Goal: Information Seeking & Learning: Learn about a topic

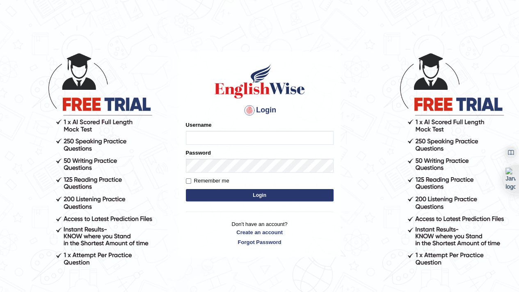
click at [248, 135] on input "Username" at bounding box center [260, 138] width 148 height 14
type input "faizabutool0319"
click at [209, 181] on label "Remember me" at bounding box center [208, 181] width 44 height 8
click at [191, 181] on input "Remember me" at bounding box center [188, 181] width 5 height 5
checkbox input "true"
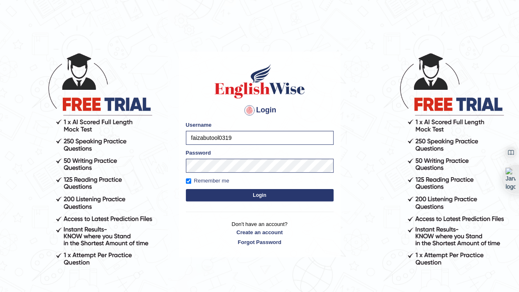
click at [226, 191] on button "Login" at bounding box center [260, 195] width 148 height 12
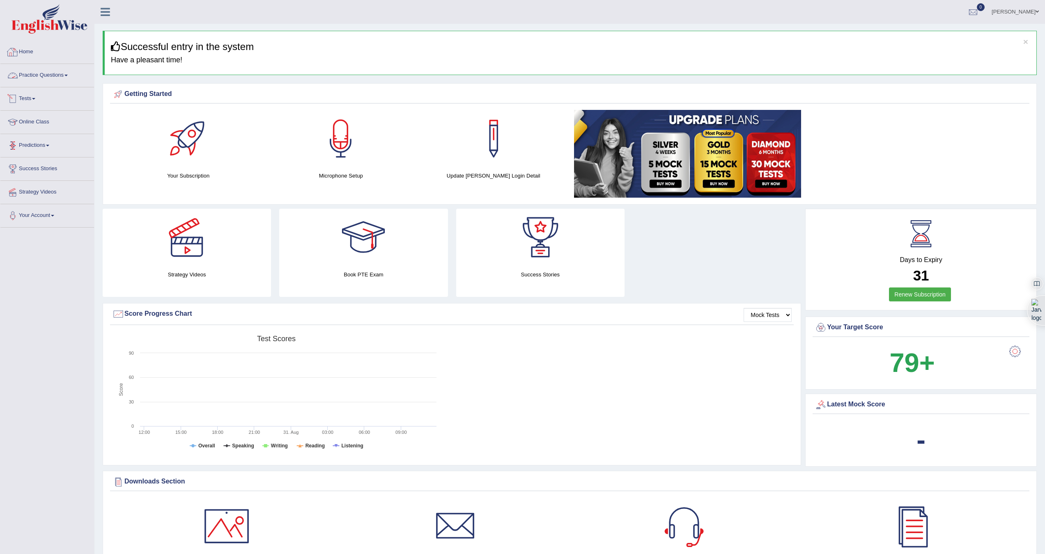
click at [29, 74] on link "Practice Questions" at bounding box center [47, 74] width 94 height 21
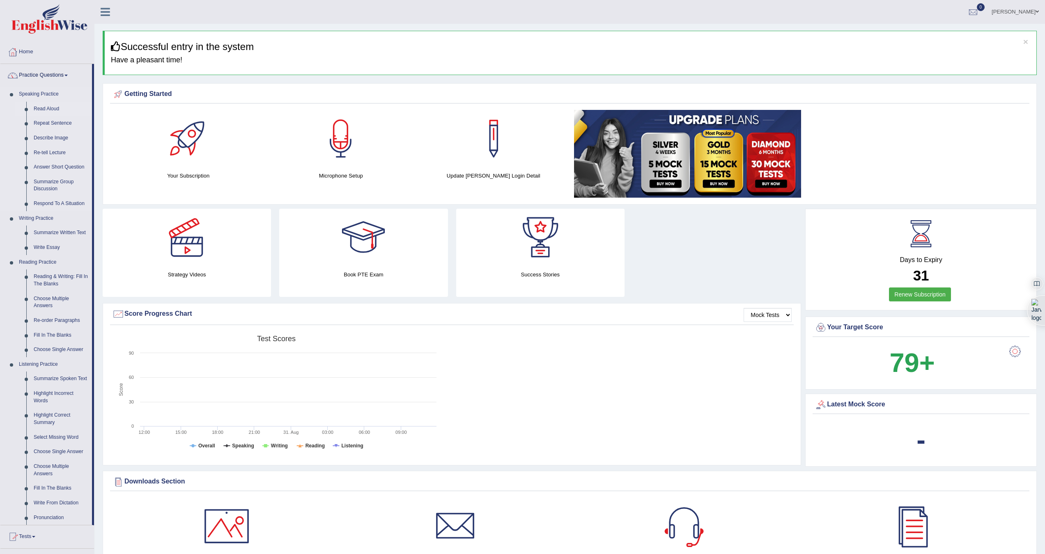
click at [42, 107] on link "Read Aloud" at bounding box center [61, 109] width 62 height 15
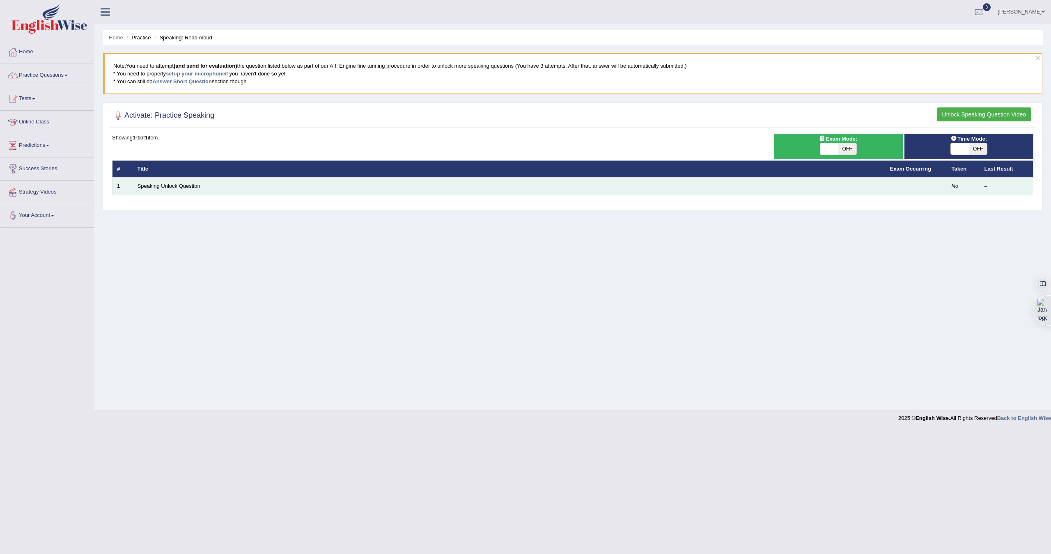
click at [936, 190] on td at bounding box center [916, 186] width 62 height 17
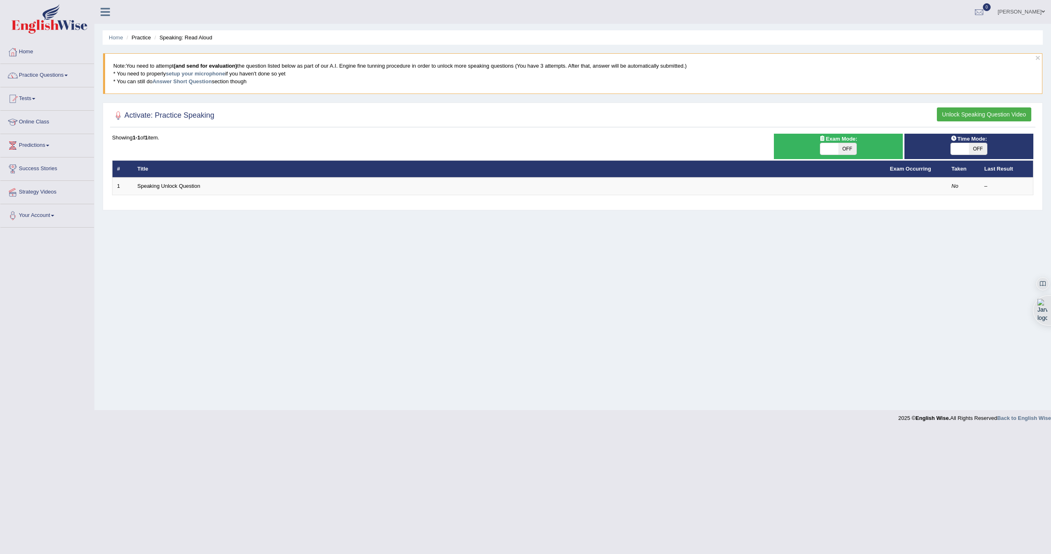
click at [170, 117] on h2 "Activate: Practice Speaking" at bounding box center [163, 116] width 102 height 12
click at [197, 73] on link "setup your microphone" at bounding box center [195, 74] width 59 height 6
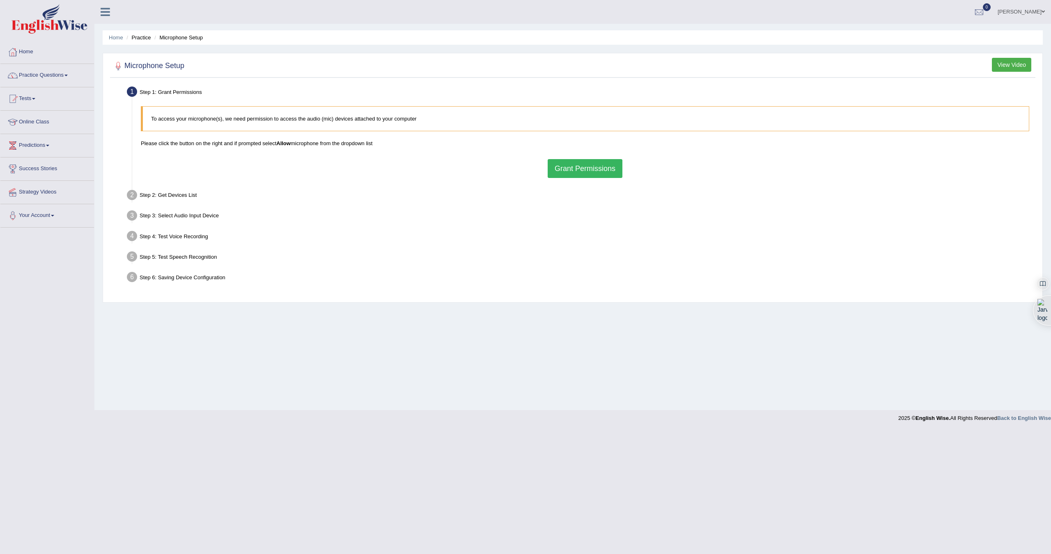
click at [573, 169] on button "Grant Permissions" at bounding box center [585, 168] width 75 height 19
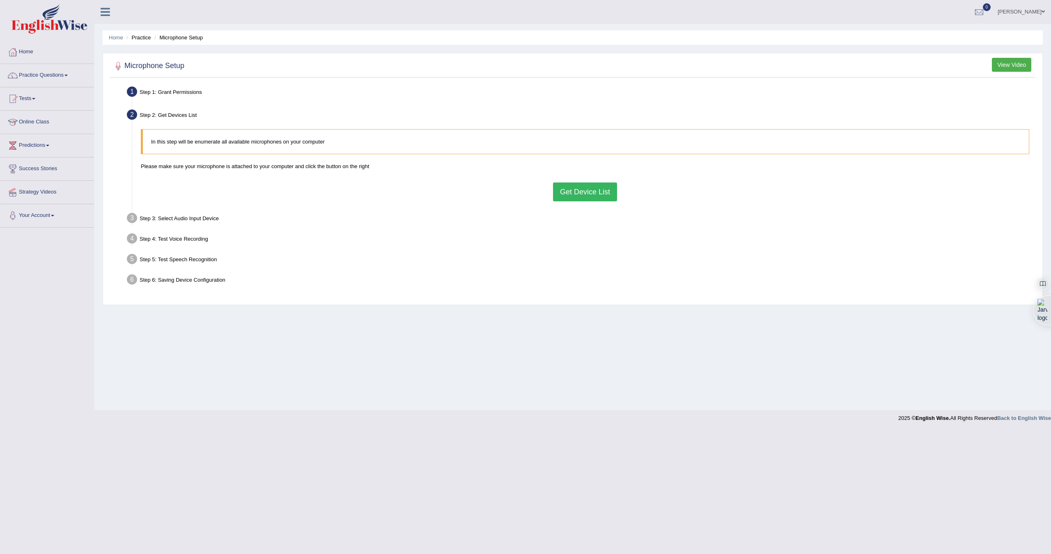
click at [575, 191] on button "Get Device List" at bounding box center [585, 192] width 64 height 19
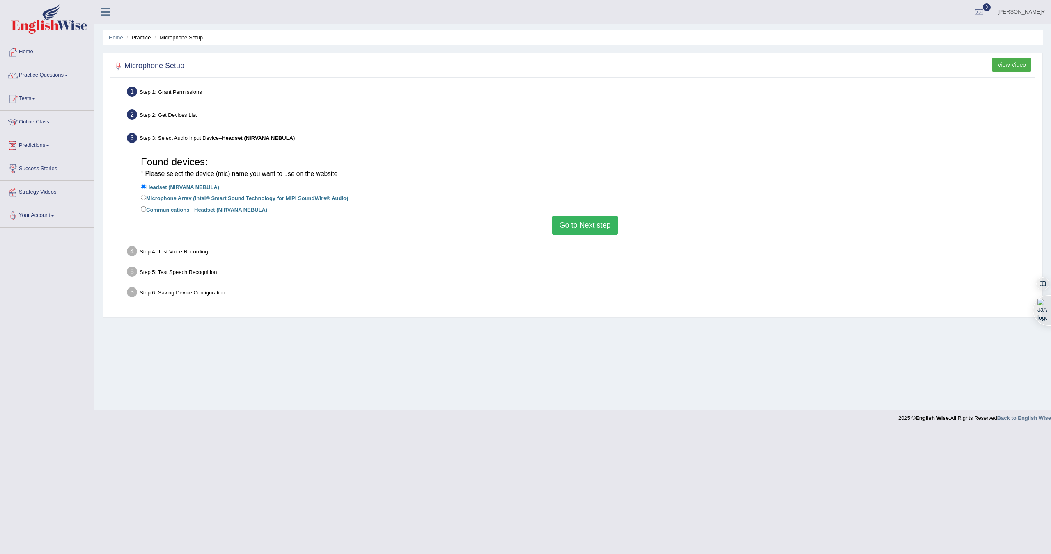
click at [566, 221] on button "Go to Next step" at bounding box center [584, 225] width 65 height 19
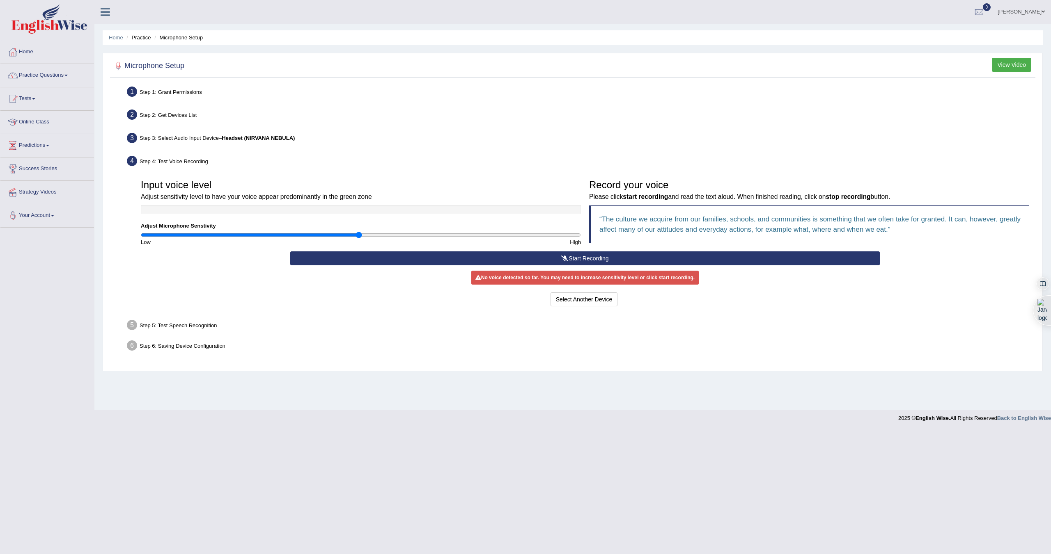
click at [568, 257] on button "Start Recording" at bounding box center [584, 259] width 589 height 14
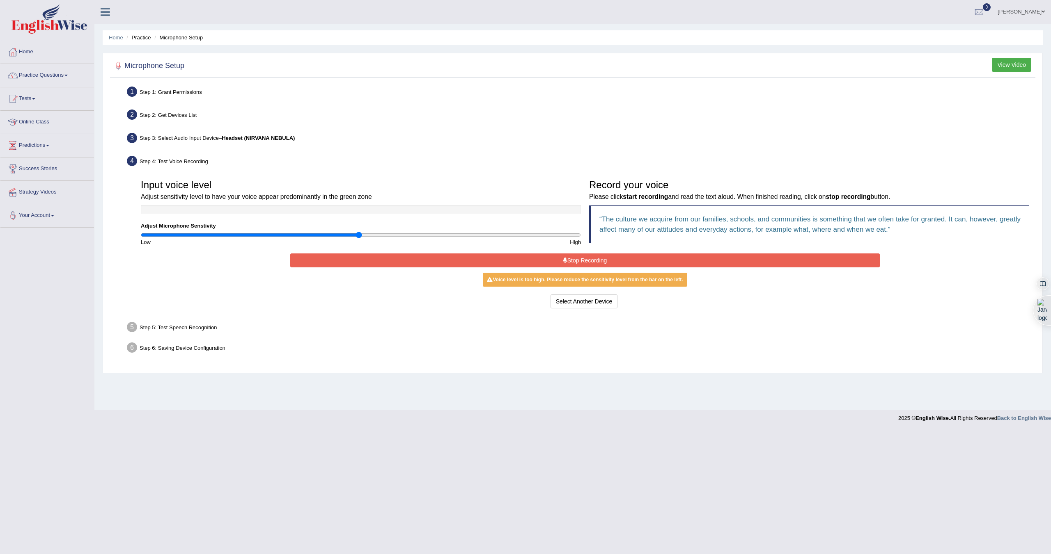
click at [566, 258] on button "Stop Recording" at bounding box center [584, 261] width 589 height 14
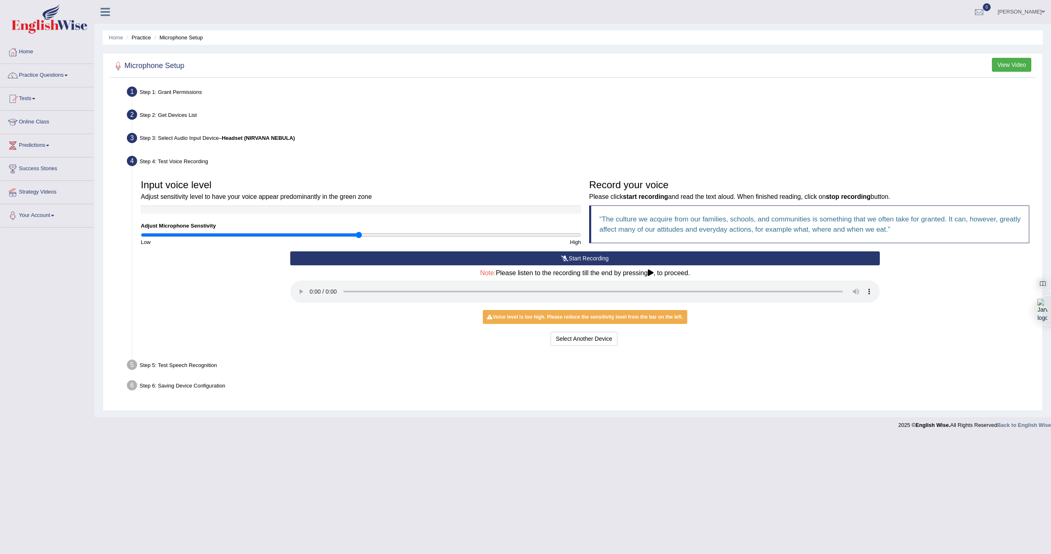
click at [649, 272] on h4 "Note: Please listen to the recording till the end by pressing , to proceed." at bounding box center [584, 273] width 589 height 7
click at [567, 261] on icon at bounding box center [564, 259] width 7 height 6
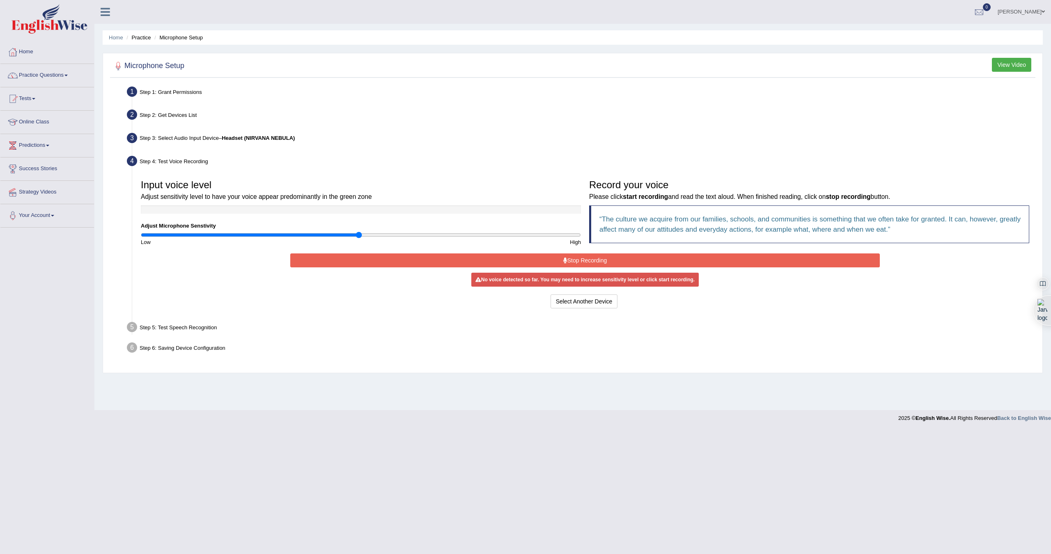
click at [566, 261] on button "Stop Recording" at bounding box center [584, 261] width 589 height 14
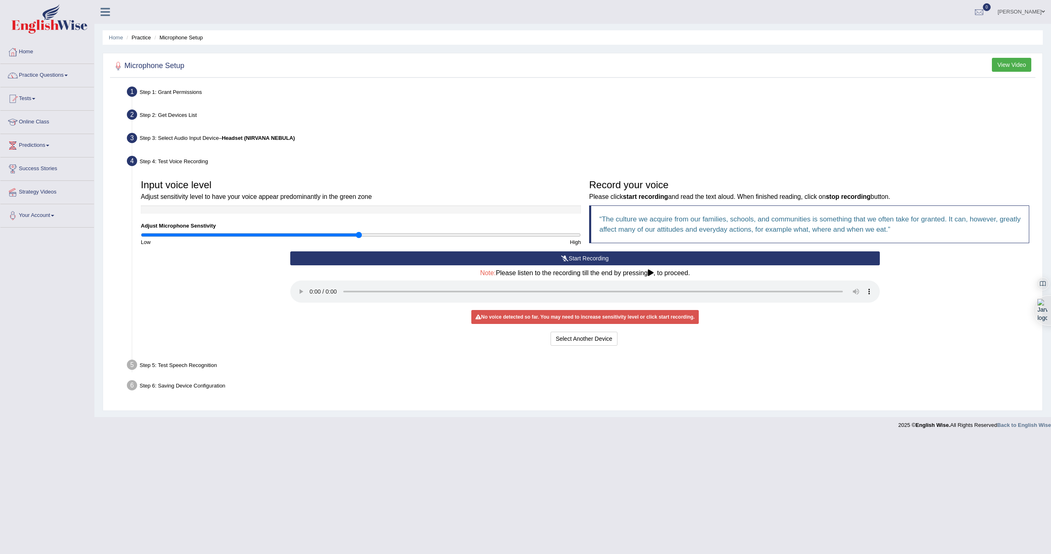
click at [566, 260] on icon at bounding box center [564, 259] width 7 height 6
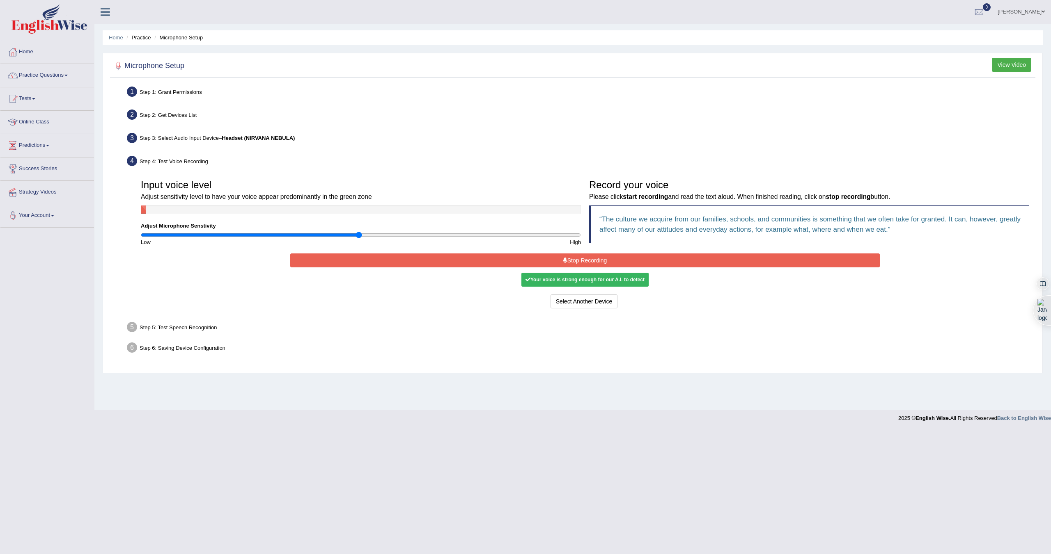
click at [566, 260] on icon at bounding box center [565, 261] width 4 height 6
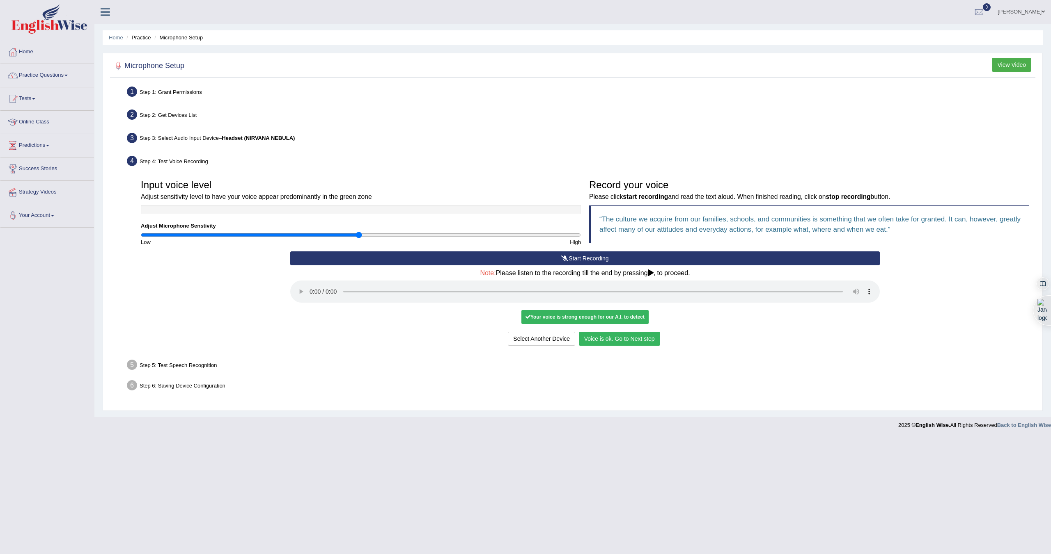
click at [621, 340] on button "Voice is ok. Go to Next step" at bounding box center [619, 339] width 81 height 14
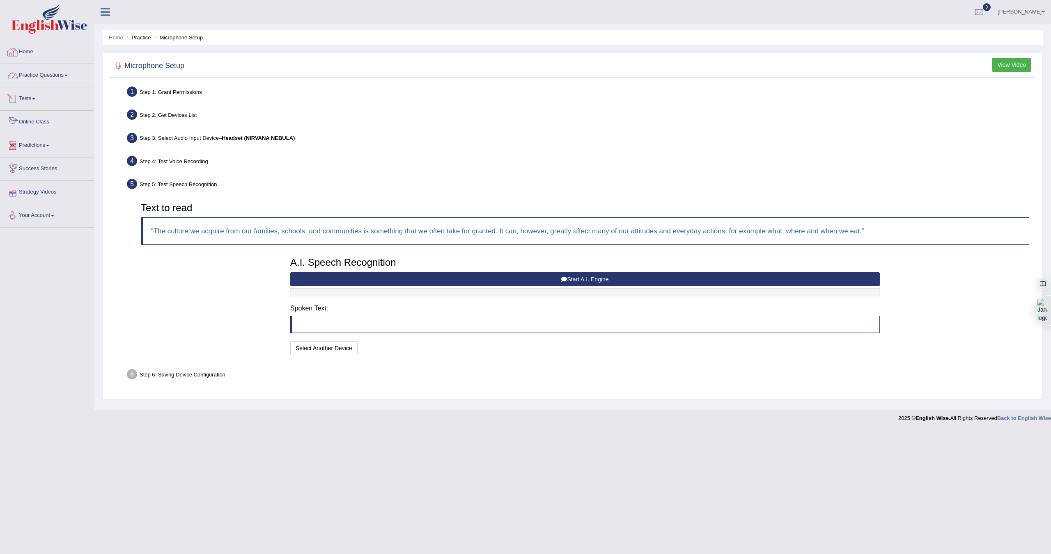
click at [28, 49] on link "Home" at bounding box center [47, 51] width 94 height 21
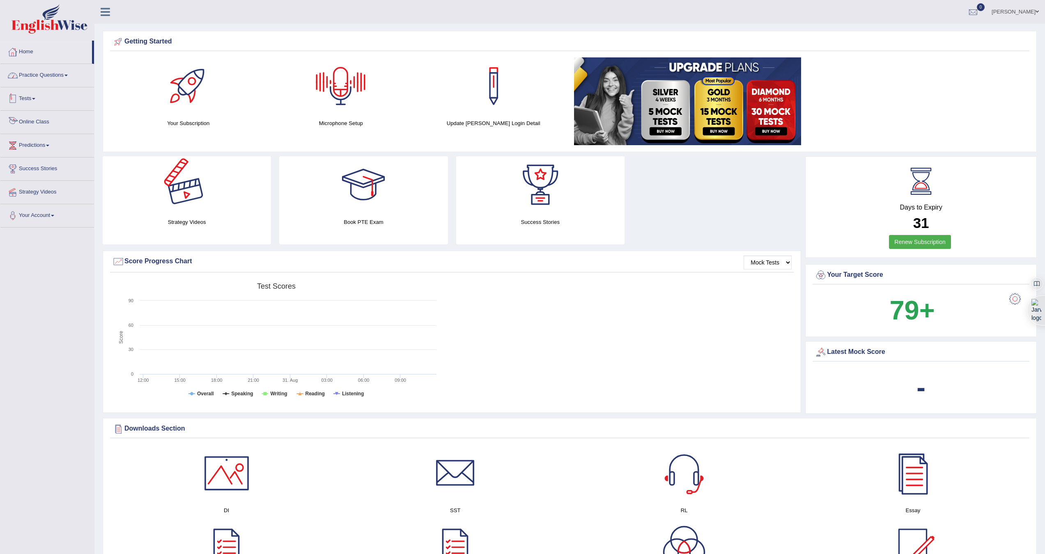
click at [34, 54] on link "Home" at bounding box center [46, 51] width 92 height 21
click at [26, 52] on link "Home" at bounding box center [46, 51] width 92 height 21
click at [40, 53] on link "Home" at bounding box center [46, 51] width 92 height 21
click at [1014, 11] on link "[PERSON_NAME]" at bounding box center [1015, 10] width 60 height 21
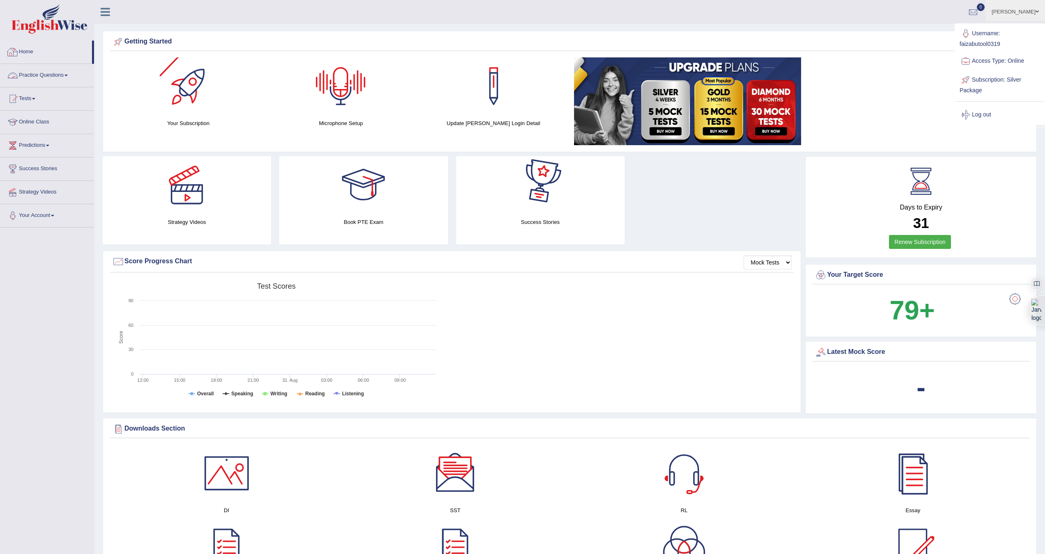
click at [34, 51] on link "Home" at bounding box center [46, 51] width 92 height 21
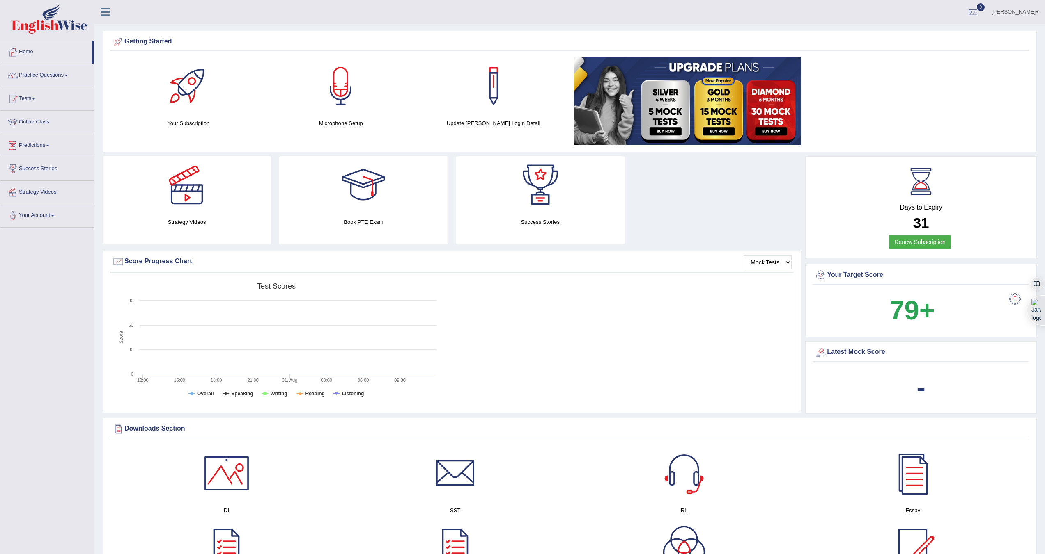
click at [1019, 14] on link "[PERSON_NAME]" at bounding box center [1015, 10] width 60 height 21
click at [884, 48] on div "Getting Started" at bounding box center [569, 43] width 919 height 16
click at [345, 110] on div at bounding box center [340, 85] width 57 height 57
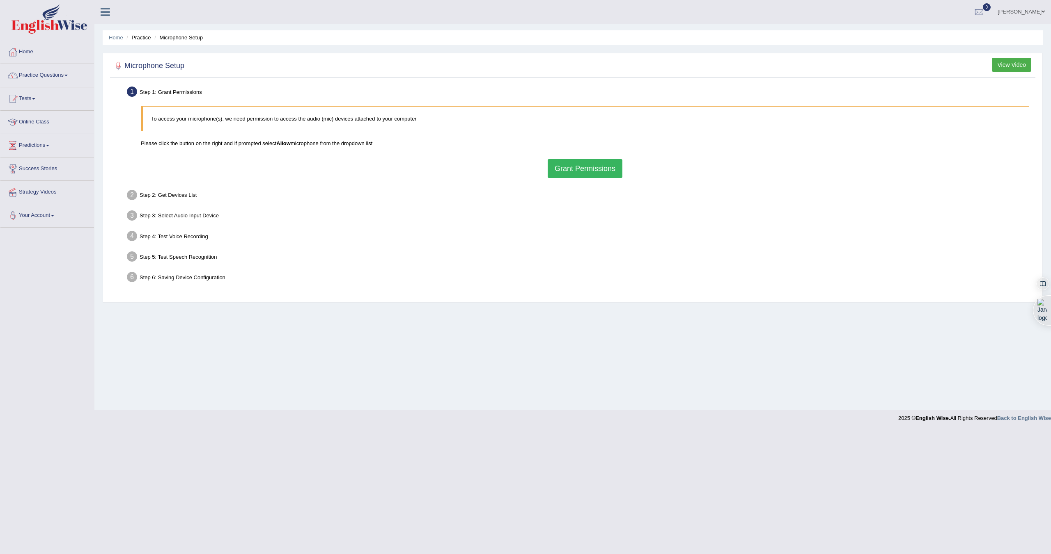
click at [1001, 63] on button "View Video" at bounding box center [1011, 65] width 39 height 14
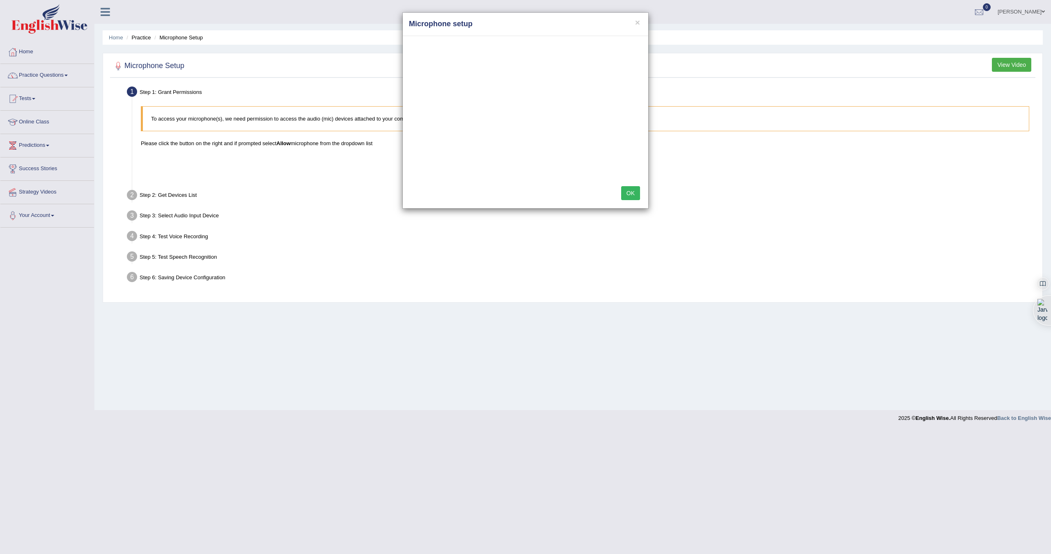
click at [27, 96] on div "× Microphone setup OK" at bounding box center [525, 277] width 1051 height 554
click at [637, 198] on button "OK" at bounding box center [630, 193] width 19 height 14
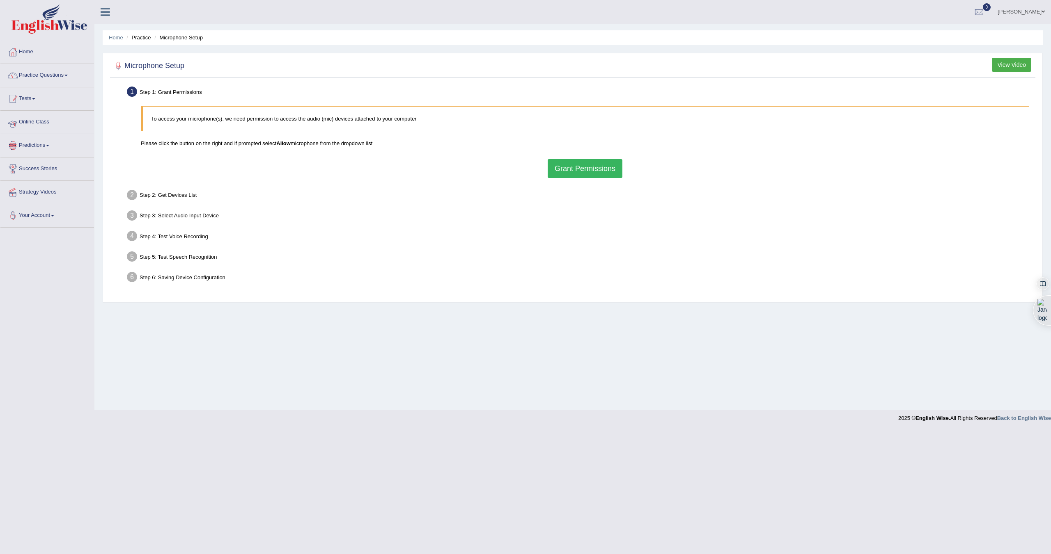
click at [32, 104] on link "Tests" at bounding box center [47, 97] width 94 height 21
click at [35, 165] on link "Online Class" at bounding box center [47, 165] width 94 height 21
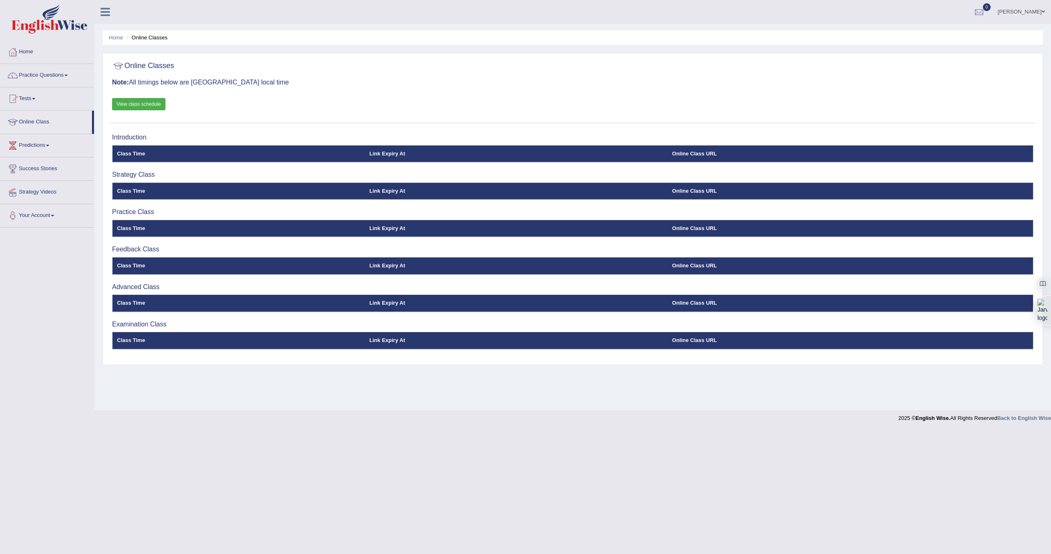
click at [235, 82] on h3 "Note: All timings below are [GEOGRAPHIC_DATA] local time" at bounding box center [572, 82] width 921 height 7
click at [184, 128] on div "Online Classes Note: All timings below are [GEOGRAPHIC_DATA] local time View cl…" at bounding box center [573, 209] width 940 height 312
click at [380, 169] on div "Introduction Class Time Link Expiry At Online Class URL Strategy Class Class Ti…" at bounding box center [572, 245] width 925 height 231
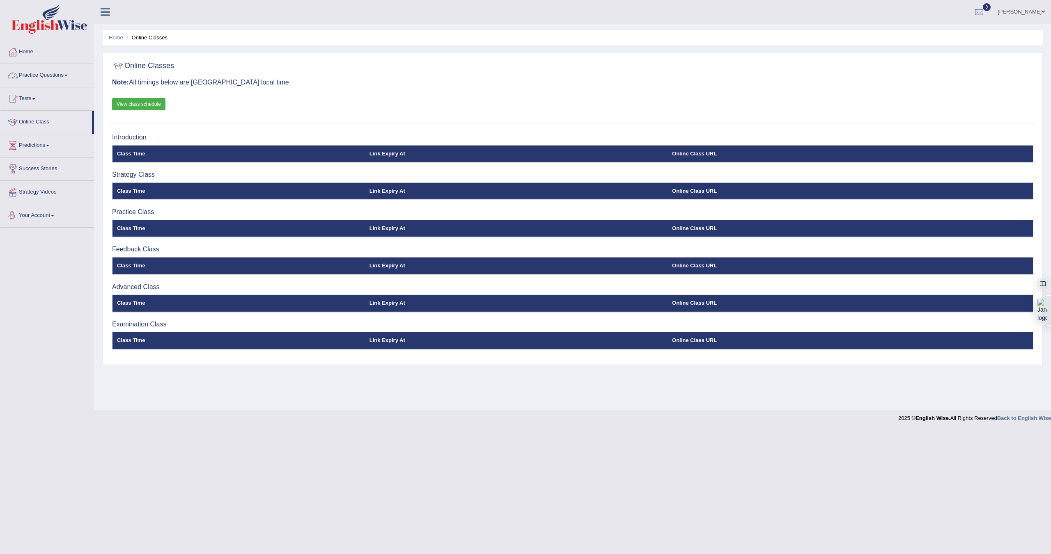
click at [136, 101] on link "View class schedule" at bounding box center [138, 104] width 53 height 12
click at [32, 52] on link "Home" at bounding box center [47, 51] width 94 height 21
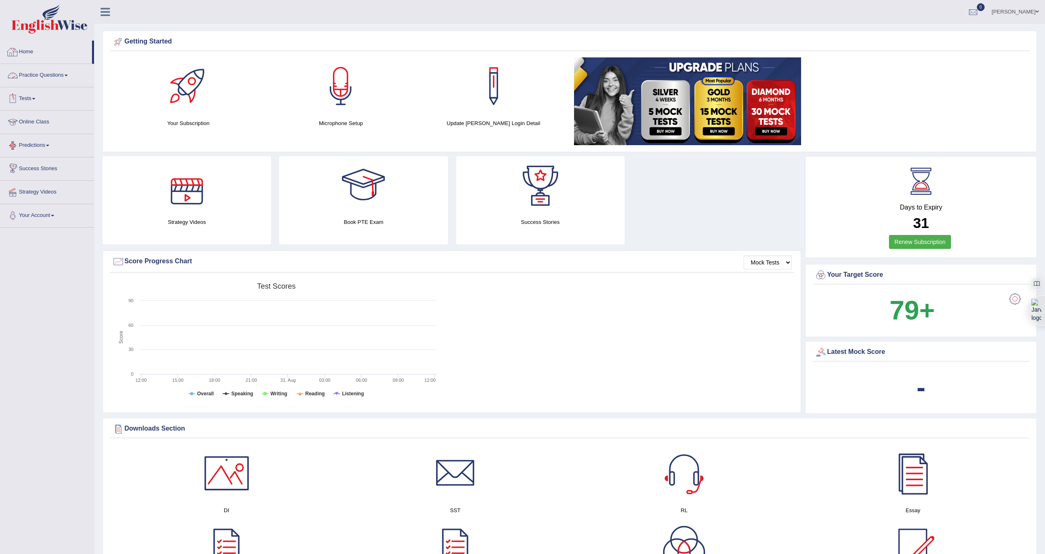
click at [27, 56] on link "Home" at bounding box center [46, 51] width 92 height 21
click at [46, 48] on link "Home" at bounding box center [46, 51] width 92 height 21
click at [42, 76] on link "Practice Questions" at bounding box center [47, 74] width 94 height 21
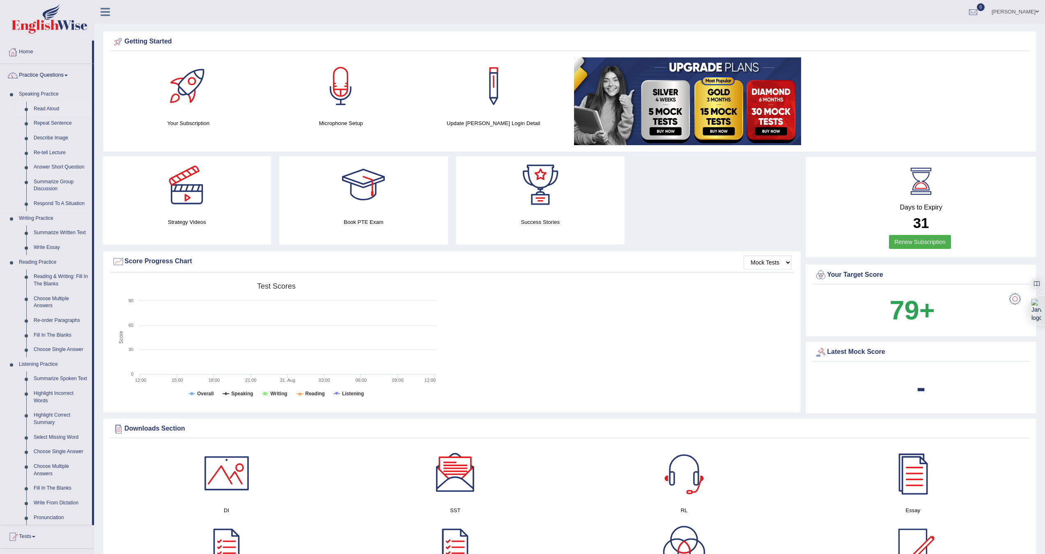
click at [41, 104] on link "Read Aloud" at bounding box center [61, 109] width 62 height 15
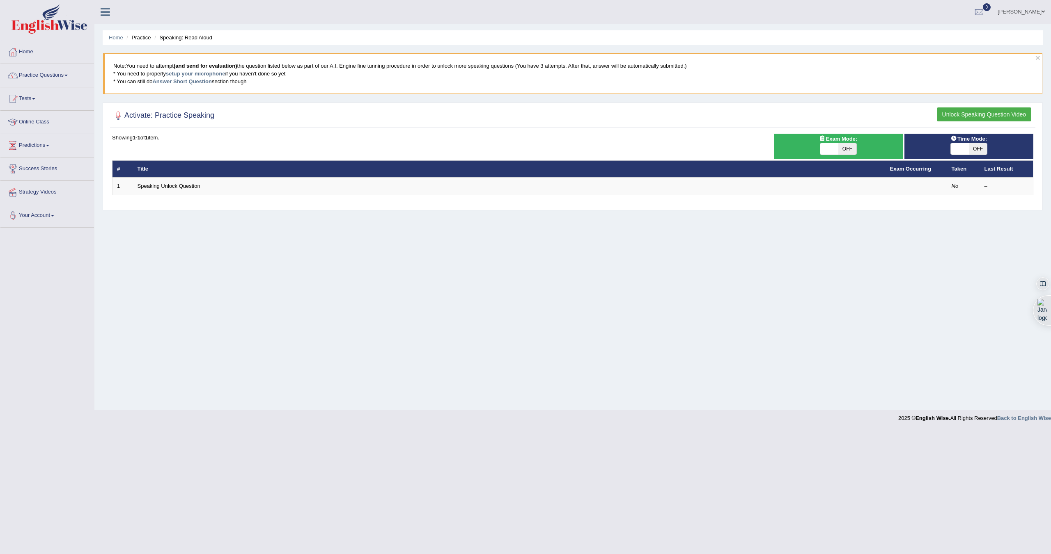
click at [971, 115] on button "Unlock Speaking Question Video" at bounding box center [984, 115] width 94 height 14
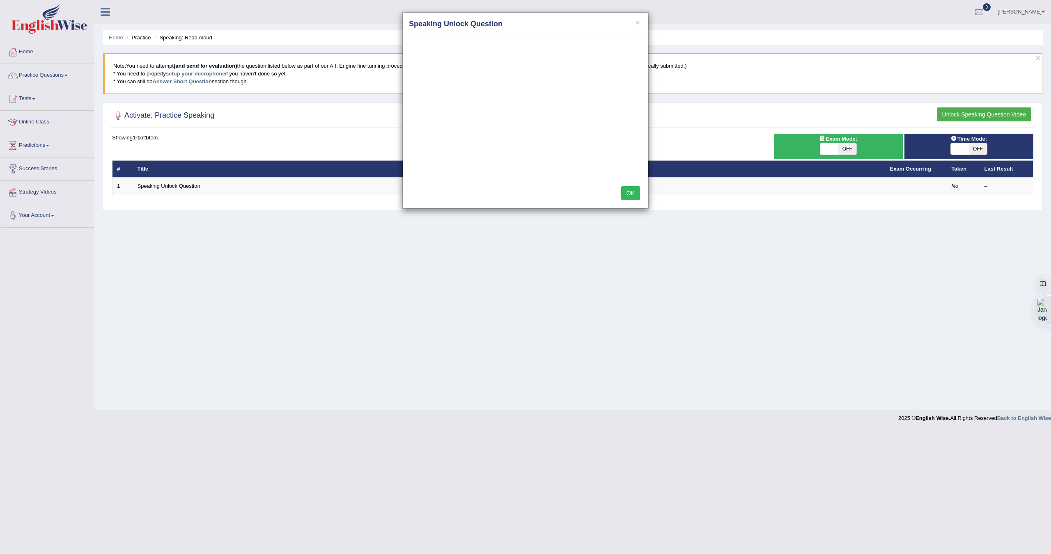
click at [642, 20] on div "× Speaking Unlock Question" at bounding box center [525, 24] width 245 height 23
click at [635, 24] on button "×" at bounding box center [637, 22] width 5 height 9
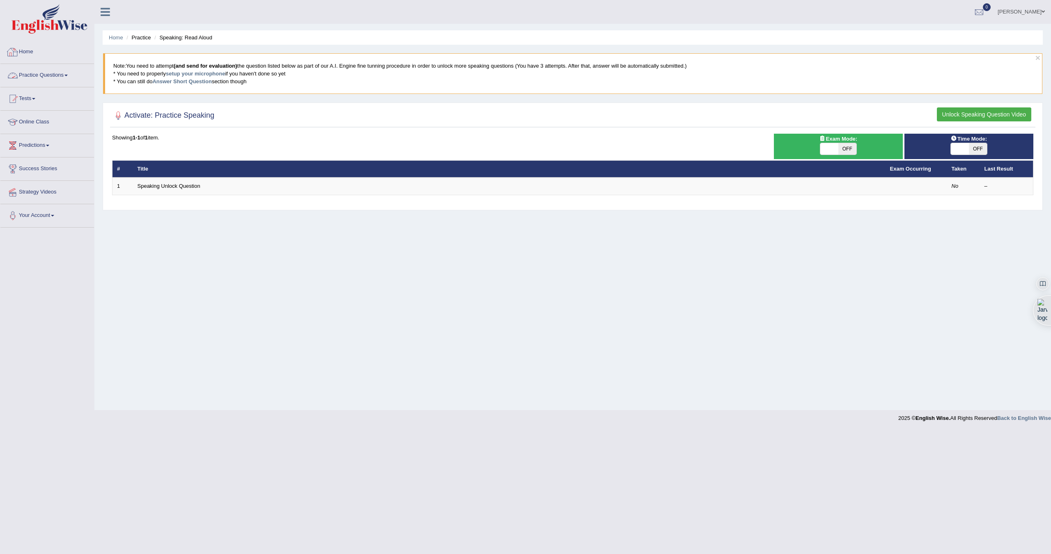
click at [25, 48] on link "Home" at bounding box center [47, 51] width 94 height 21
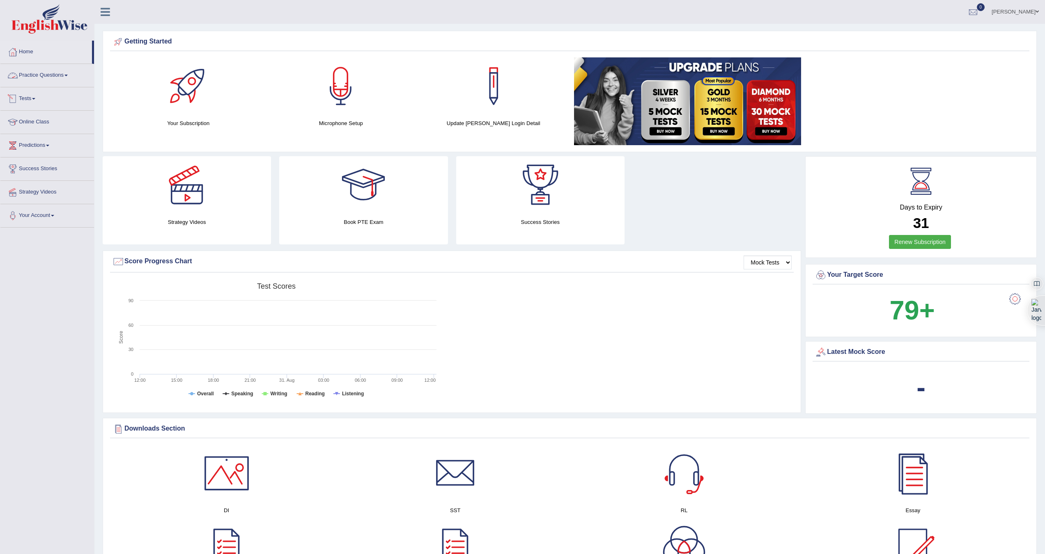
click at [61, 76] on link "Practice Questions" at bounding box center [47, 74] width 94 height 21
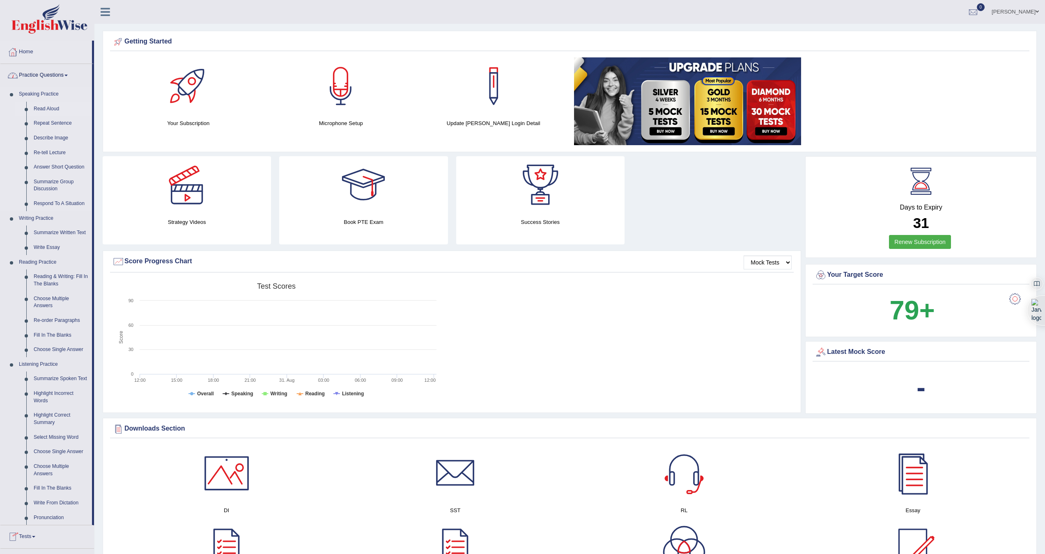
click at [43, 106] on link "Read Aloud" at bounding box center [61, 109] width 62 height 15
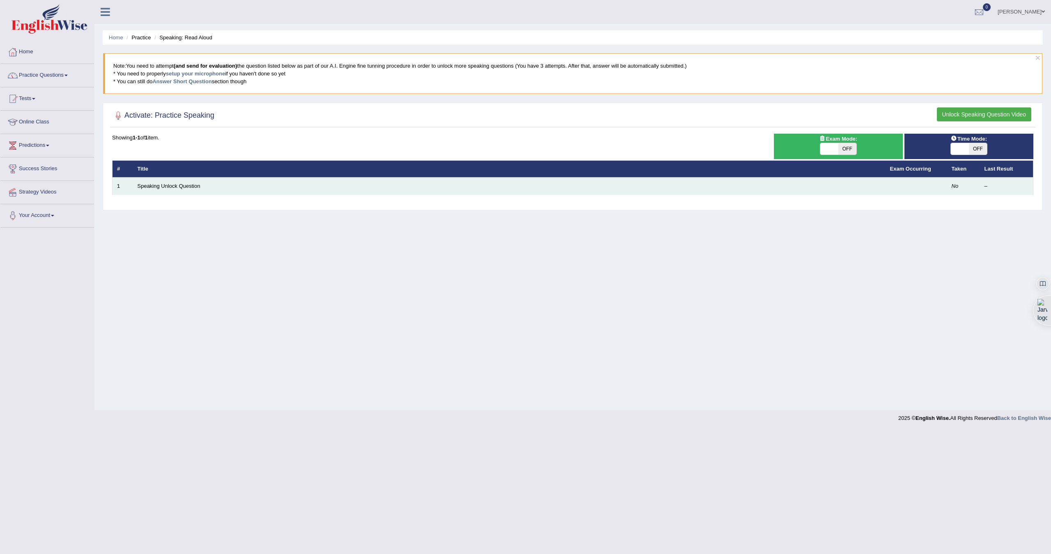
click at [944, 188] on td at bounding box center [916, 186] width 62 height 17
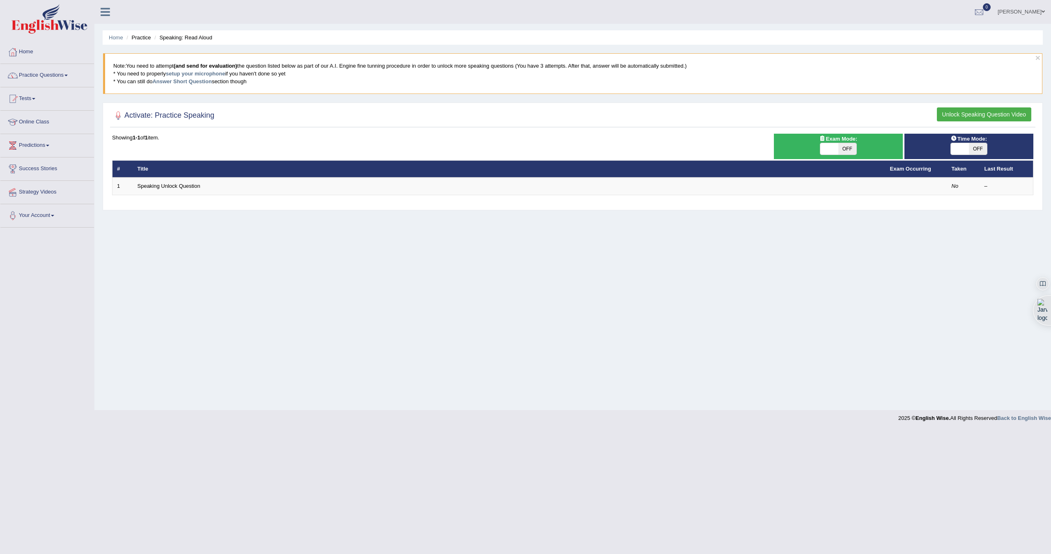
click at [845, 147] on span "OFF" at bounding box center [847, 148] width 18 height 11
checkbox input "true"
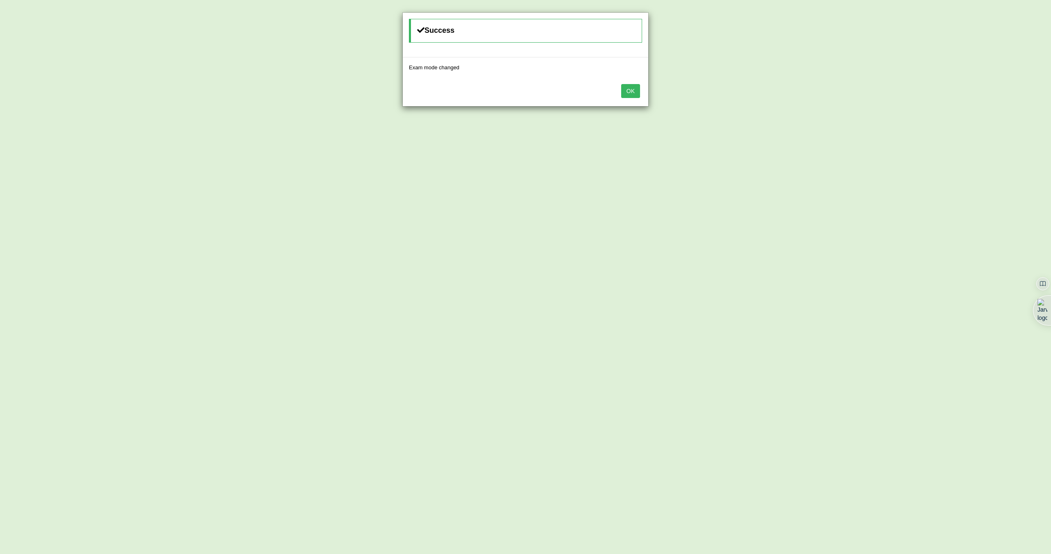
click at [847, 150] on div "Success Exam mode changed OK" at bounding box center [525, 277] width 1051 height 554
click at [630, 92] on button "OK" at bounding box center [630, 91] width 19 height 14
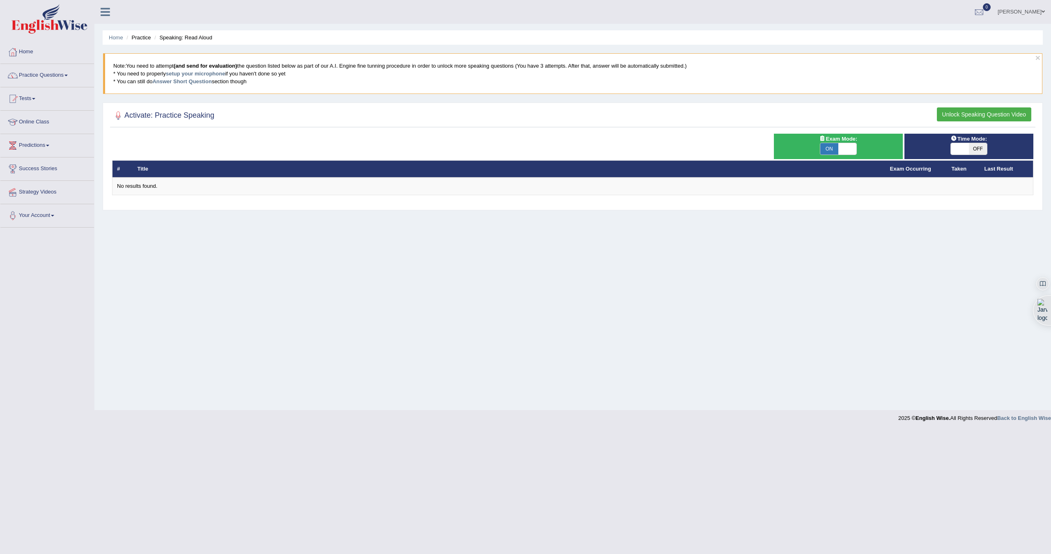
click at [846, 145] on span at bounding box center [847, 148] width 18 height 11
checkbox input "false"
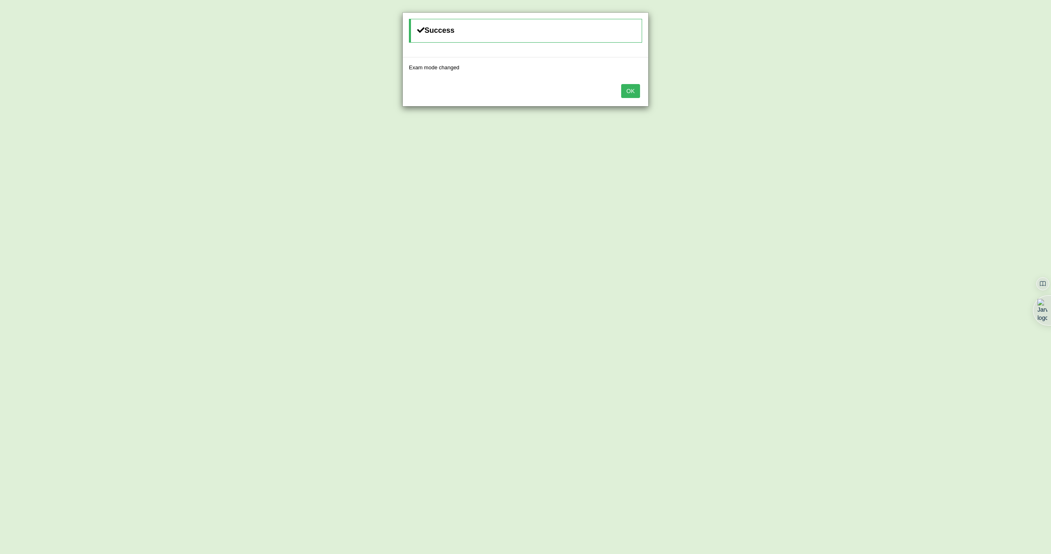
click at [628, 95] on button "OK" at bounding box center [630, 91] width 19 height 14
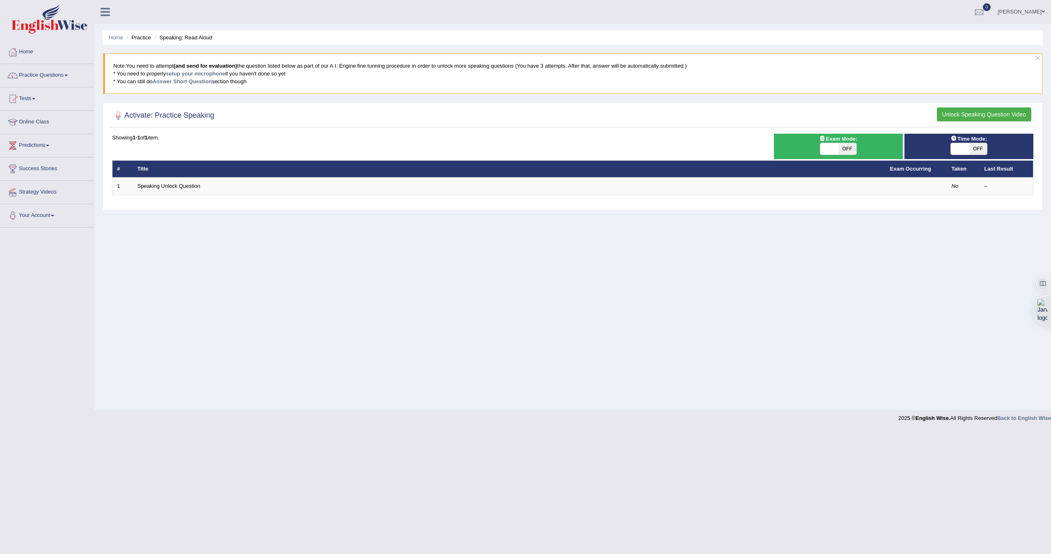
click at [960, 117] on button "Unlock Speaking Question Video" at bounding box center [984, 115] width 94 height 14
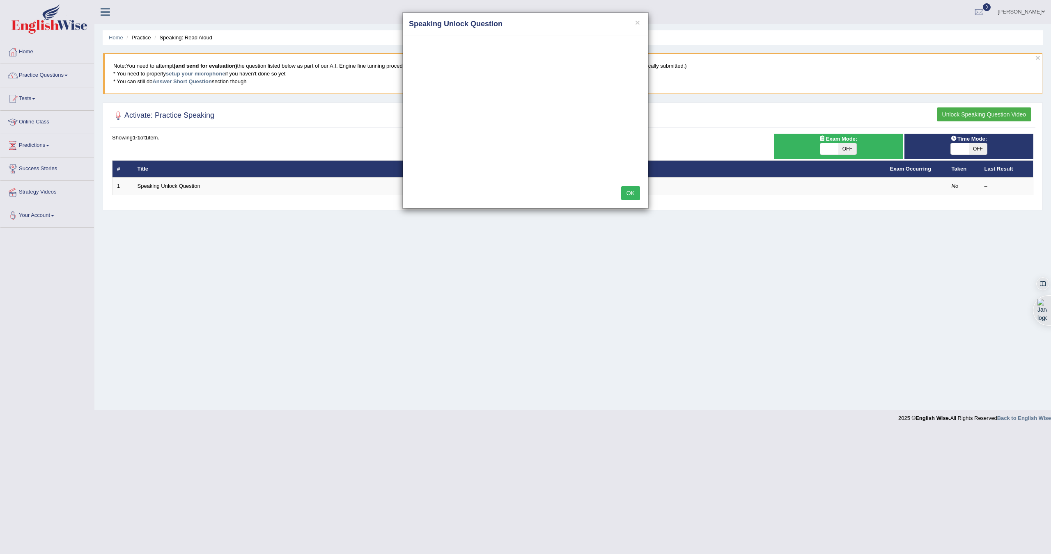
click at [632, 188] on button "OK" at bounding box center [630, 193] width 19 height 14
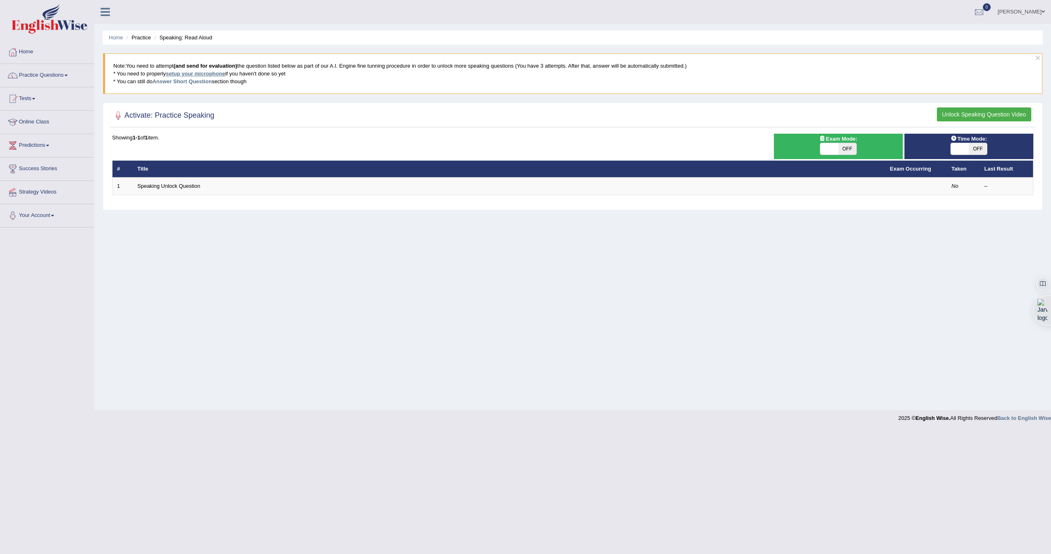
click at [188, 75] on link "setup your microphone" at bounding box center [195, 74] width 59 height 6
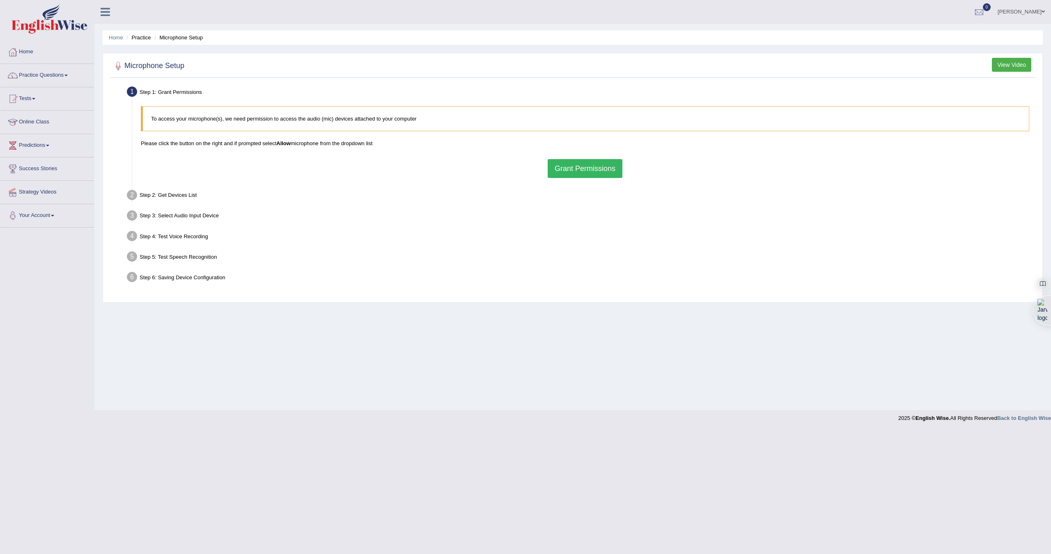
click at [567, 168] on button "Grant Permissions" at bounding box center [585, 168] width 75 height 19
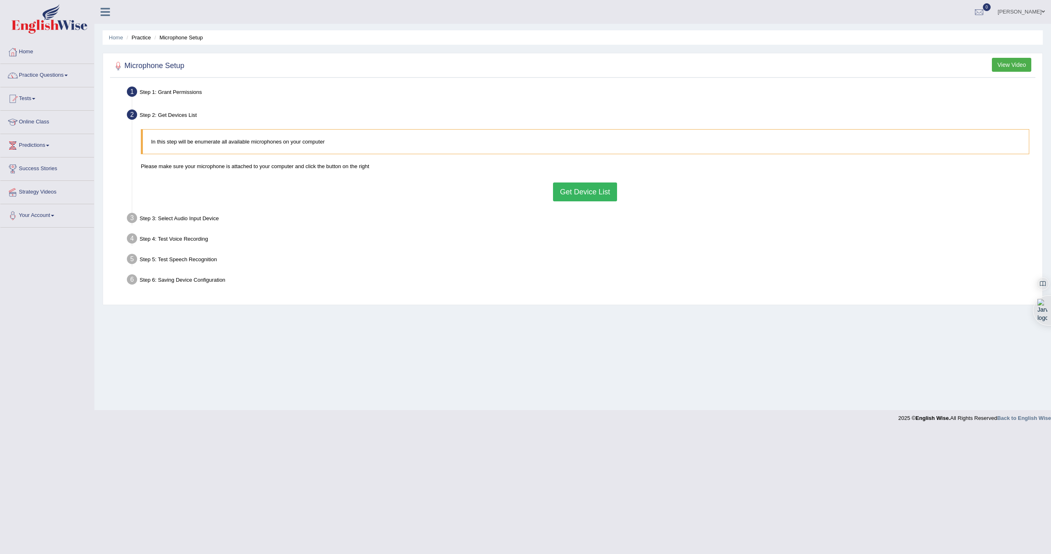
click at [573, 188] on button "Get Device List" at bounding box center [585, 192] width 64 height 19
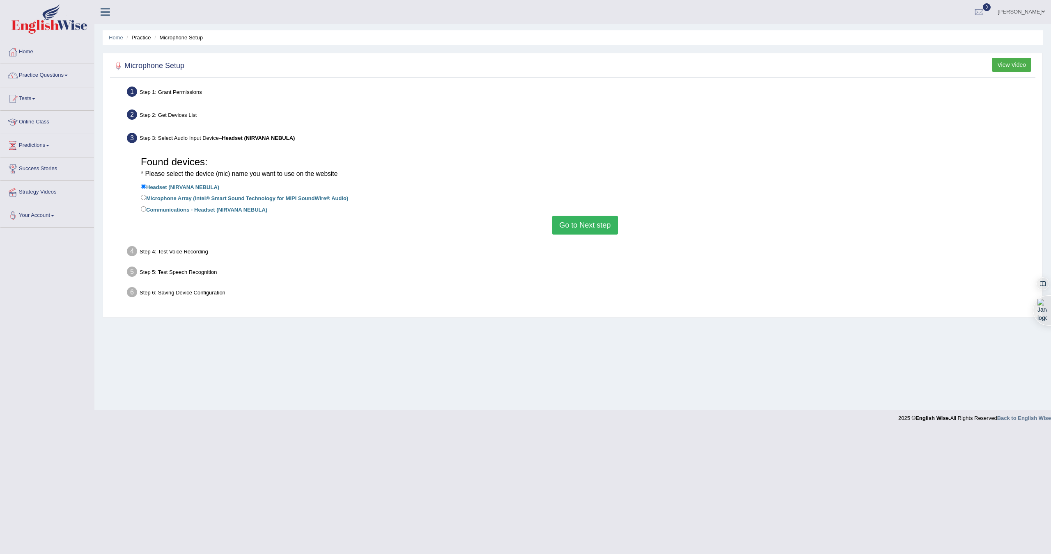
click at [580, 213] on li "Communications - Headset (NIRVANA NEBULA)" at bounding box center [585, 210] width 888 height 11
click at [580, 220] on button "Go to Next step" at bounding box center [584, 225] width 65 height 19
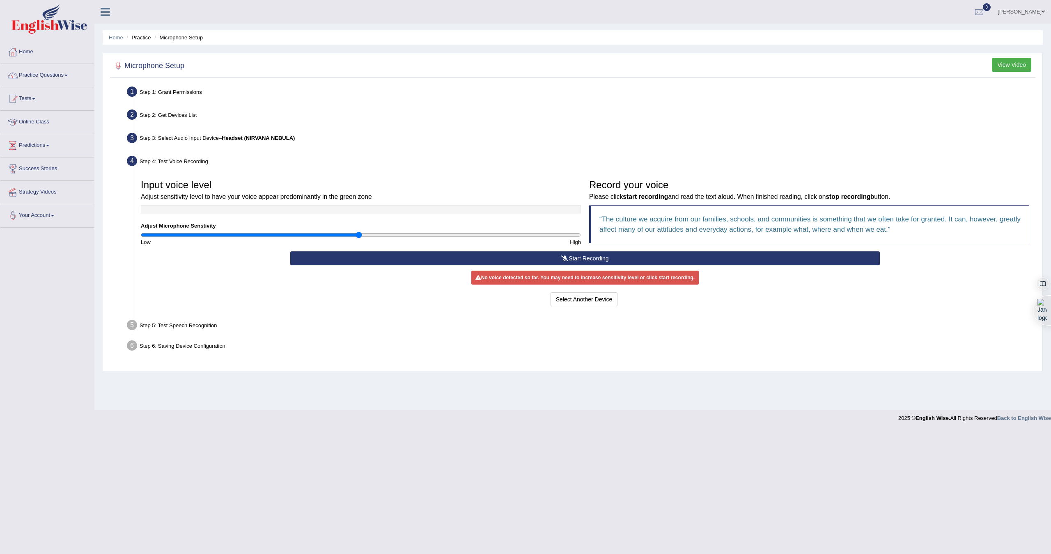
click at [561, 257] on icon at bounding box center [564, 259] width 7 height 6
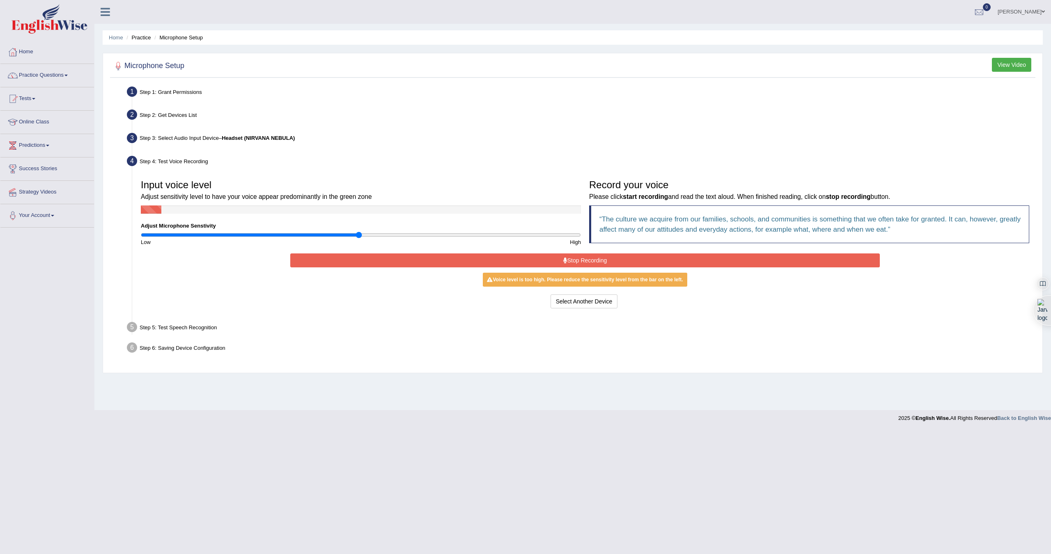
click at [566, 259] on icon at bounding box center [565, 261] width 4 height 6
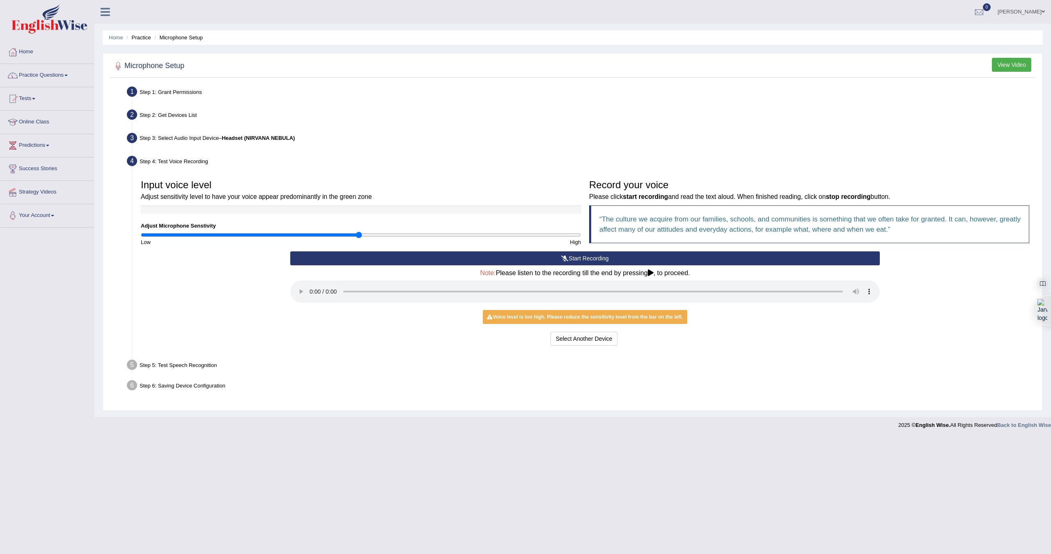
click at [580, 261] on button "Start Recording" at bounding box center [584, 259] width 589 height 14
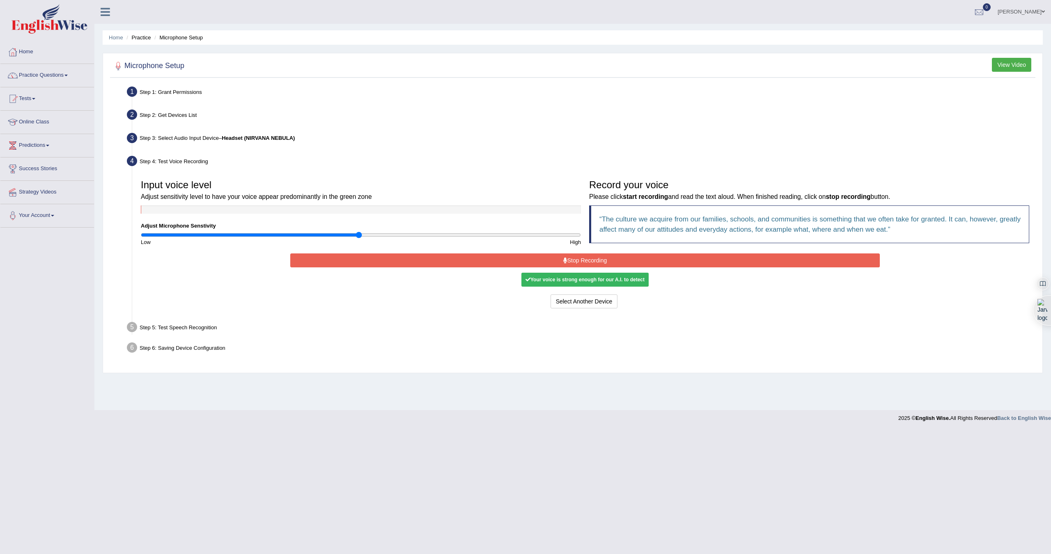
click at [619, 262] on button "Stop Recording" at bounding box center [584, 261] width 589 height 14
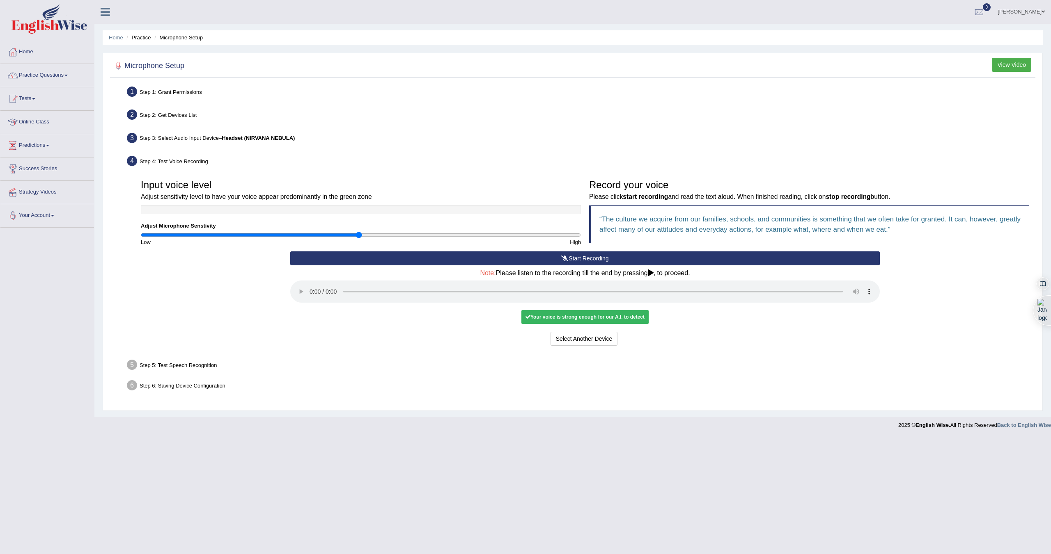
click at [674, 274] on h4 "Note: Please listen to the recording till the end by pressing , to proceed." at bounding box center [584, 273] width 589 height 7
click at [563, 316] on div "Your voice is strong enough for our A.I. to detect" at bounding box center [584, 317] width 127 height 14
click at [622, 307] on div "Start Recording Stop Recording Note: Please listen to the recording till the en…" at bounding box center [585, 300] width 598 height 97
click at [649, 273] on icon at bounding box center [651, 273] width 6 height 7
click at [634, 341] on button "Voice is ok. Go to Next step" at bounding box center [619, 339] width 81 height 14
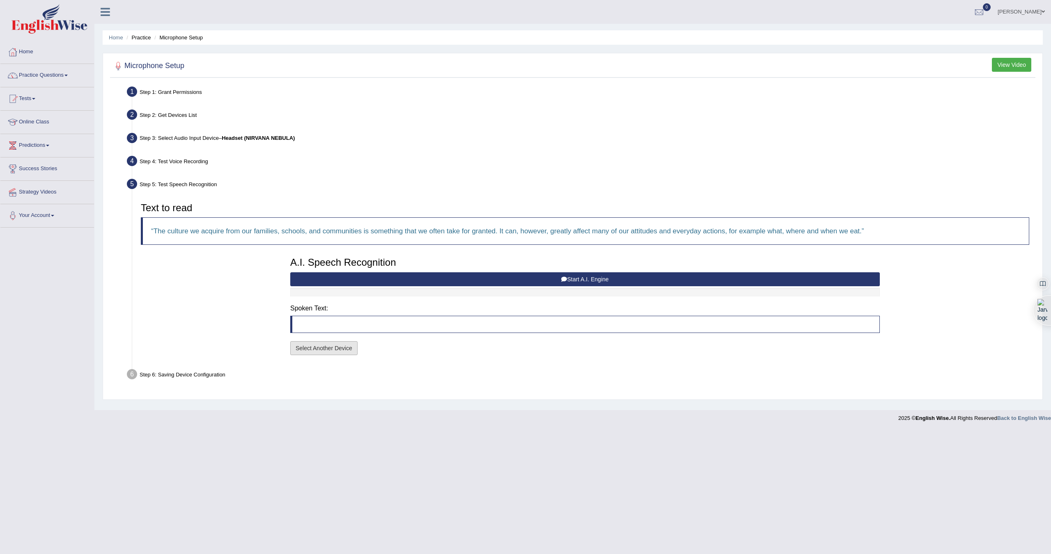
click at [326, 348] on button "Select Another Device" at bounding box center [323, 348] width 67 height 14
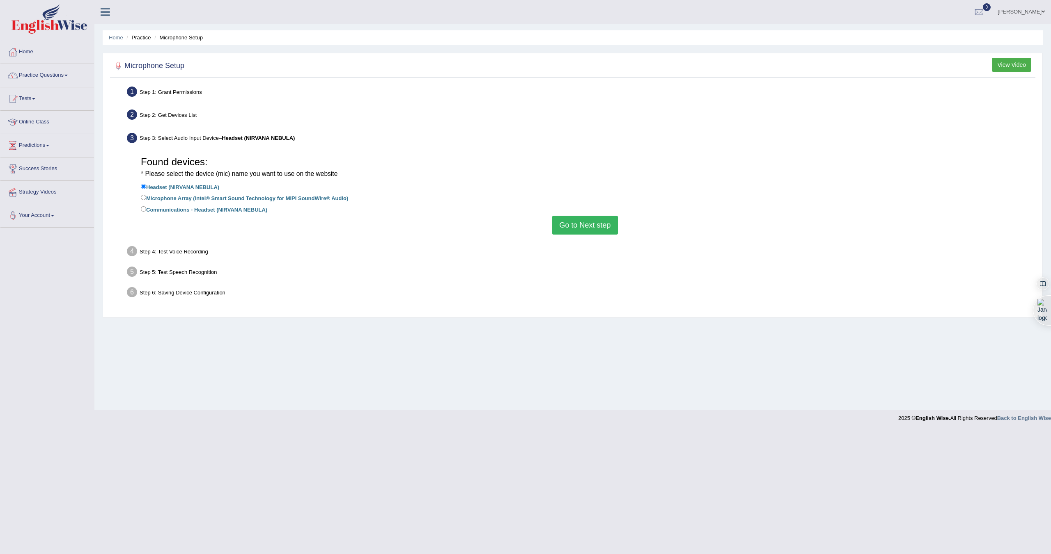
click at [227, 212] on label "Communications - Headset (NIRVANA NEBULA)" at bounding box center [204, 209] width 126 height 9
click at [146, 212] on input "Communications - Headset (NIRVANA NEBULA)" at bounding box center [143, 208] width 5 height 5
radio input "true"
click at [205, 188] on label "Headset (NIRVANA NEBULA)" at bounding box center [180, 186] width 78 height 9
click at [146, 188] on input "Headset (NIRVANA NEBULA)" at bounding box center [143, 186] width 5 height 5
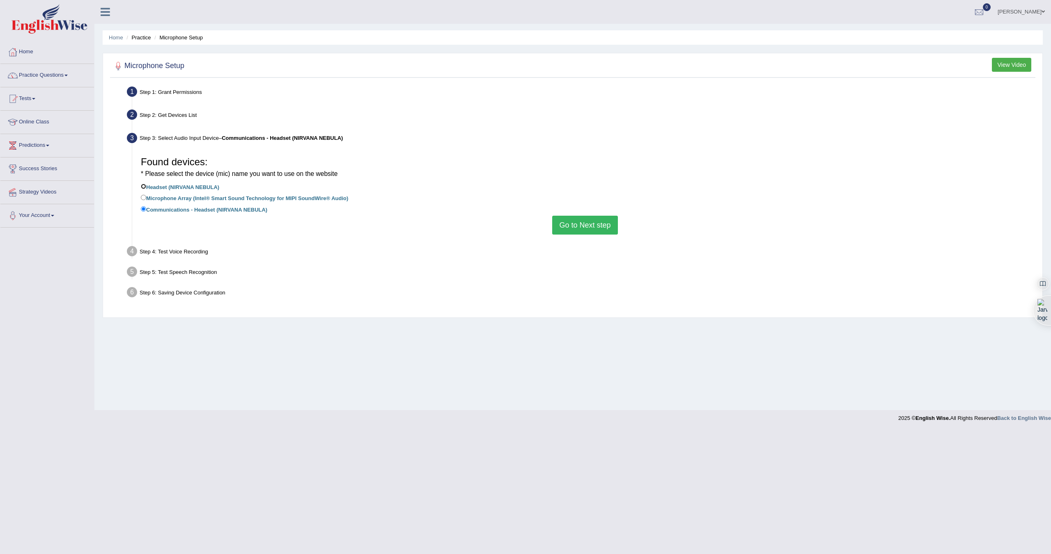
radio input "true"
click at [580, 229] on button "Go to Next step" at bounding box center [584, 225] width 65 height 19
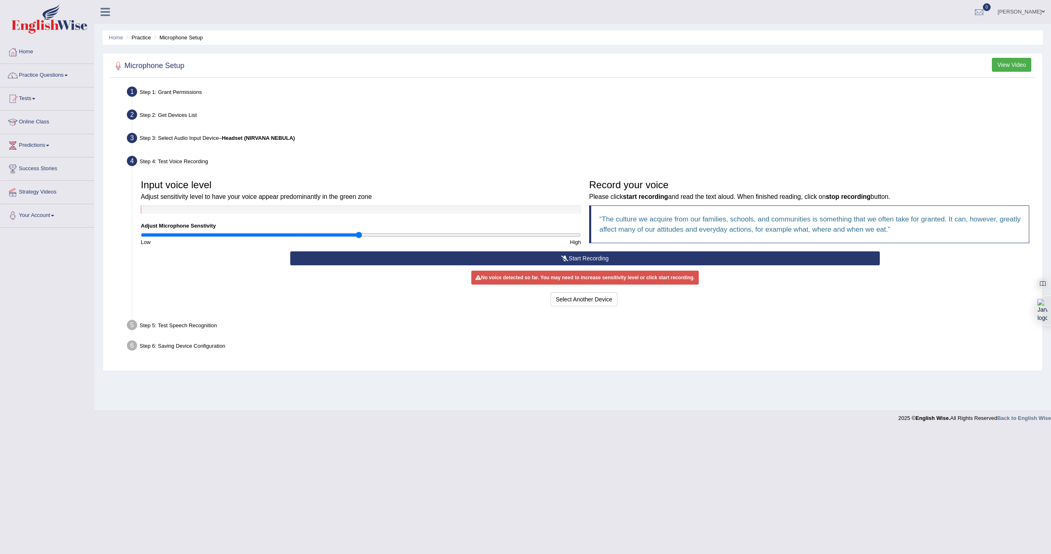
click at [569, 261] on button "Start Recording" at bounding box center [584, 259] width 589 height 14
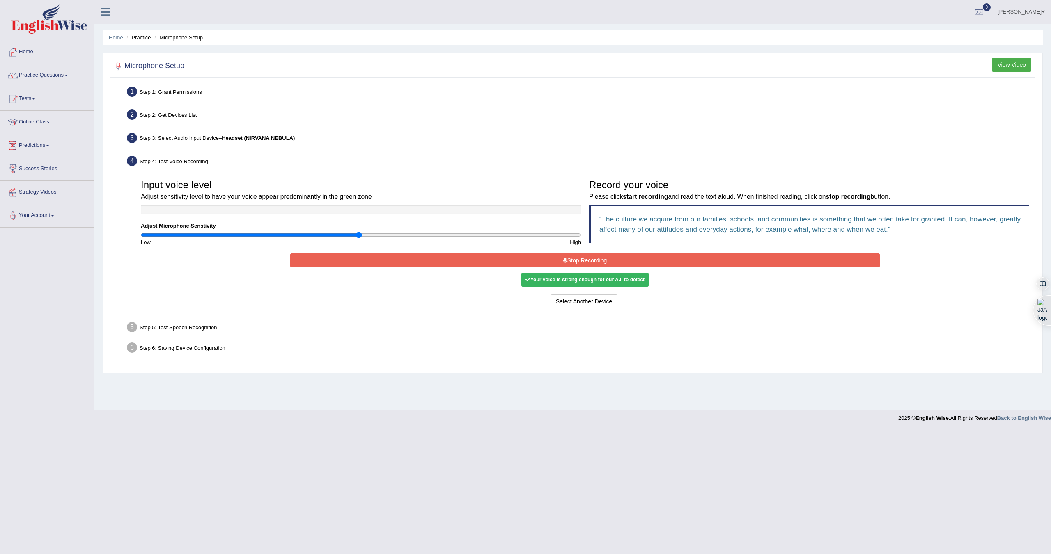
click at [581, 263] on button "Stop Recording" at bounding box center [584, 261] width 589 height 14
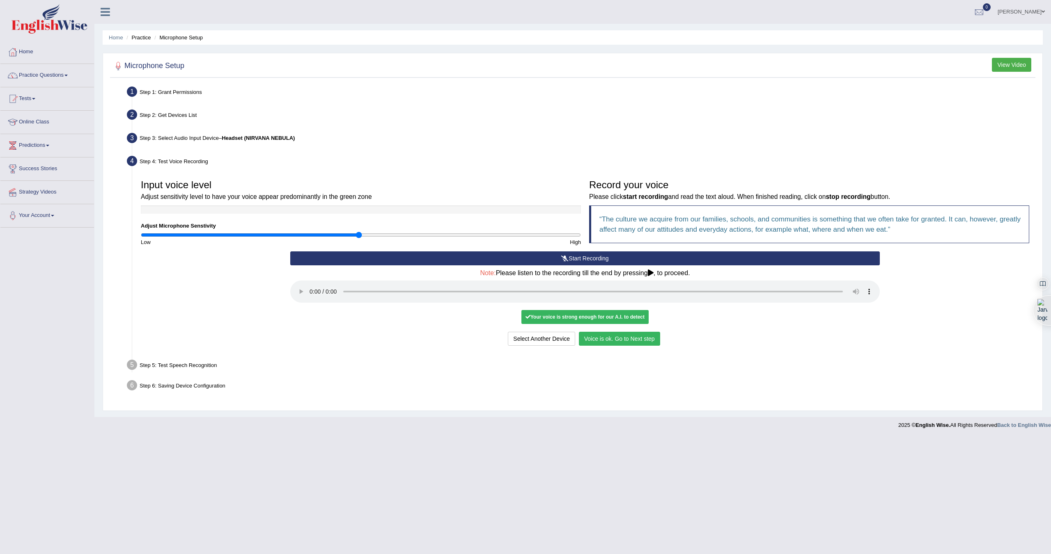
click at [626, 337] on button "Voice is ok. Go to Next step" at bounding box center [619, 339] width 81 height 14
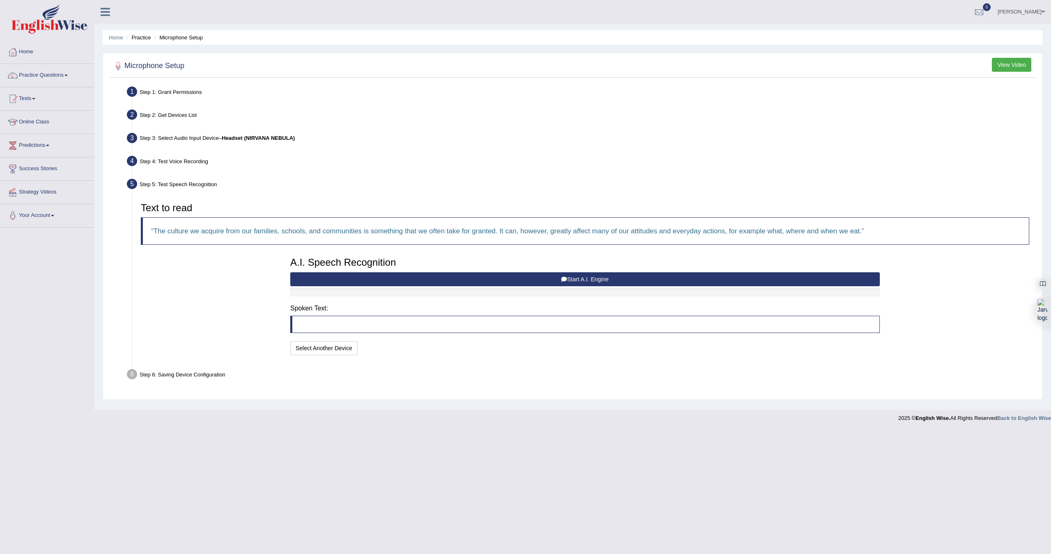
click at [599, 277] on button "Start A.I. Engine" at bounding box center [584, 280] width 589 height 14
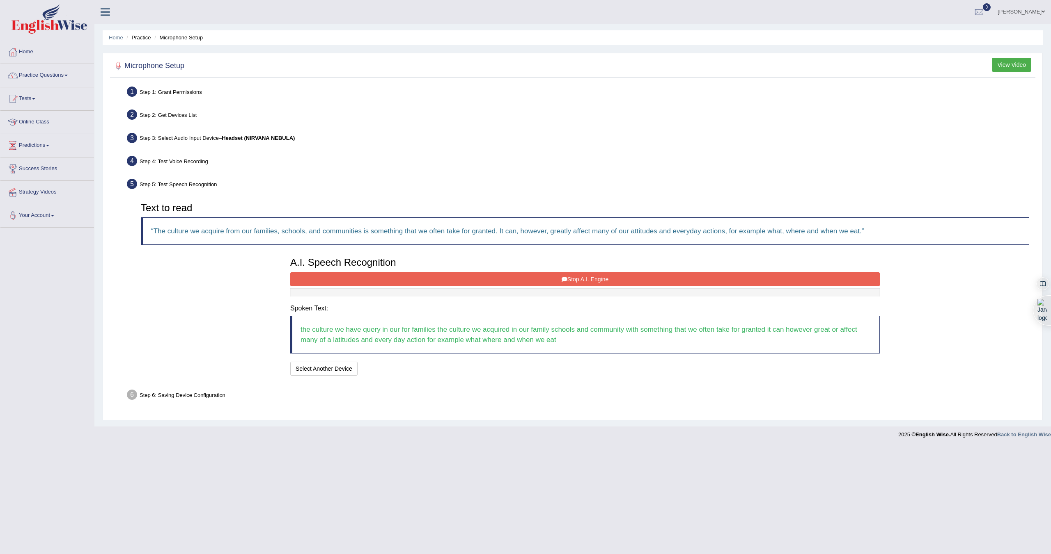
click at [573, 280] on button "Stop A.I. Engine" at bounding box center [584, 280] width 589 height 14
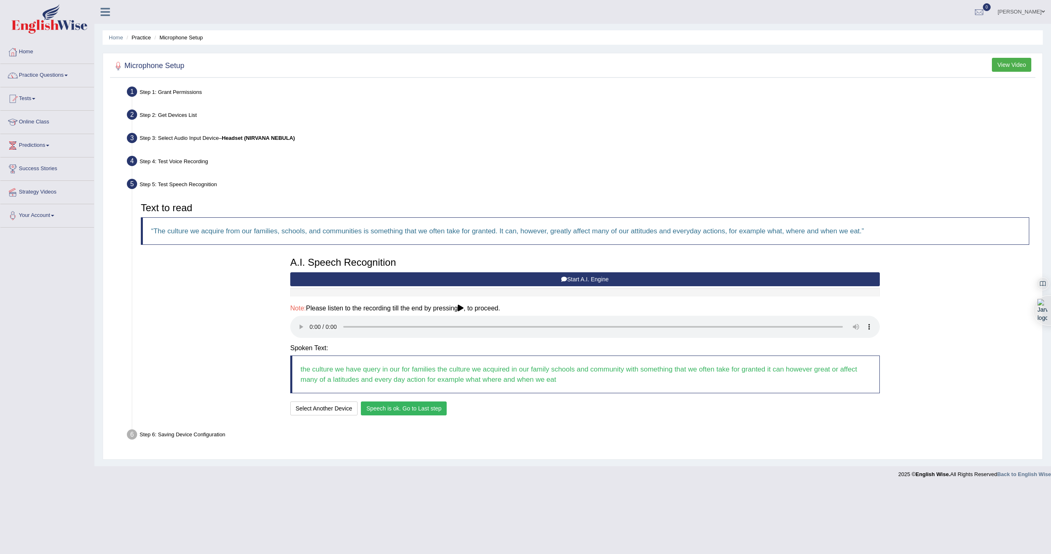
click at [395, 410] on button "Speech is ok. Go to Last step" at bounding box center [404, 409] width 86 height 14
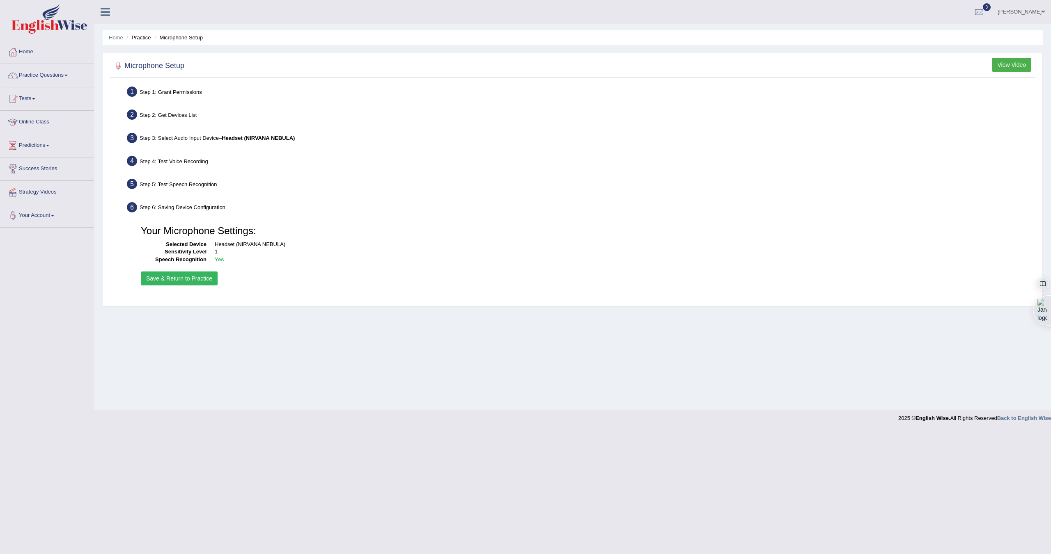
click at [173, 281] on button "Save & Return to Practice" at bounding box center [179, 279] width 77 height 14
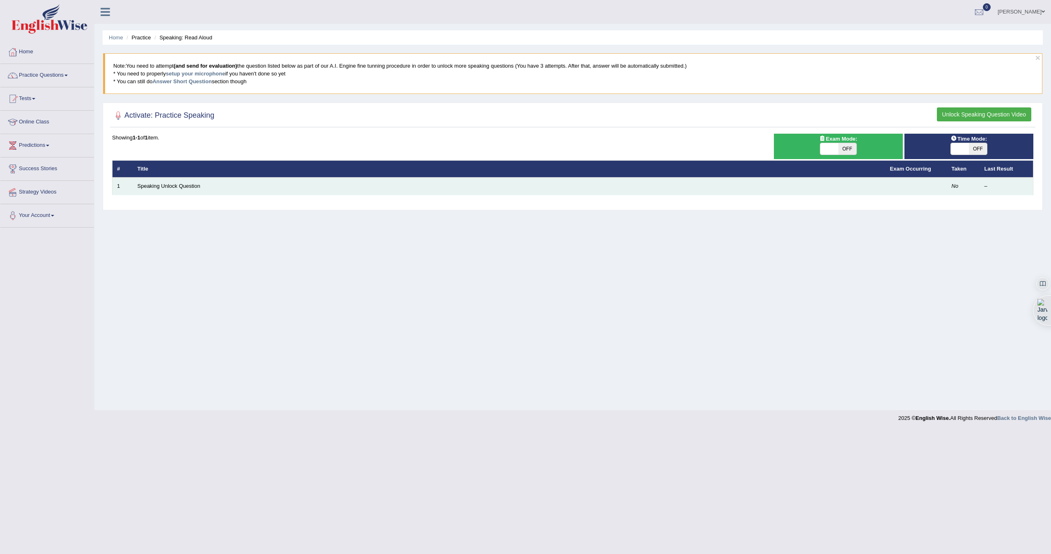
click at [146, 190] on td "Speaking Unlock Question" at bounding box center [509, 186] width 752 height 17
click at [147, 188] on link "Speaking Unlock Question" at bounding box center [168, 186] width 63 height 6
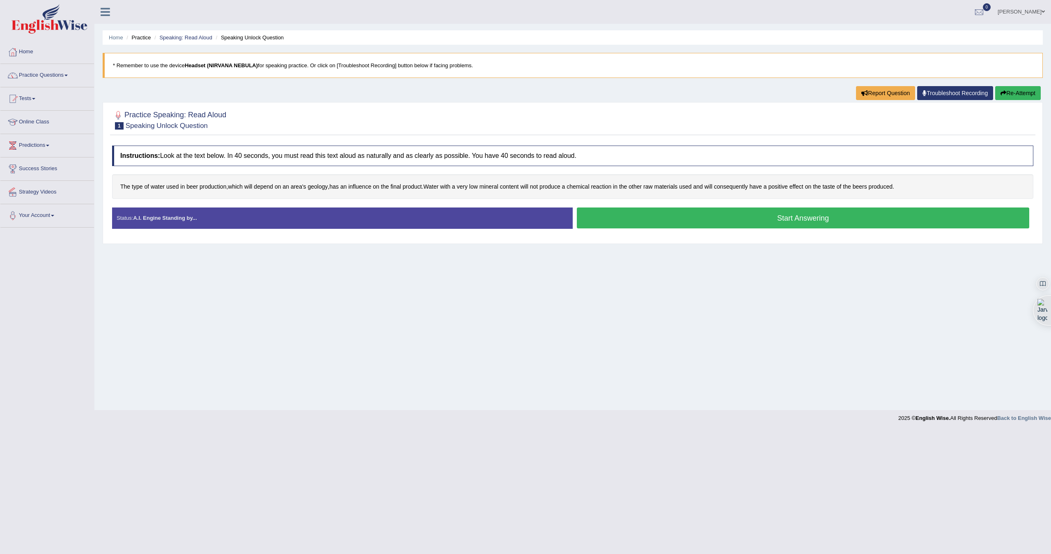
click at [785, 220] on button "Start Answering" at bounding box center [803, 218] width 452 height 21
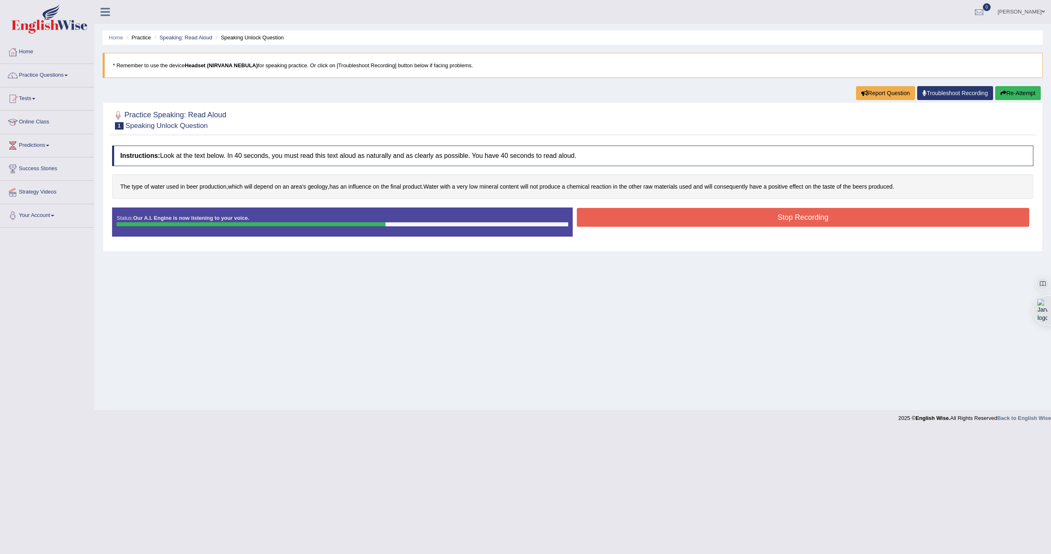
click at [655, 221] on button "Stop Recording" at bounding box center [803, 217] width 452 height 19
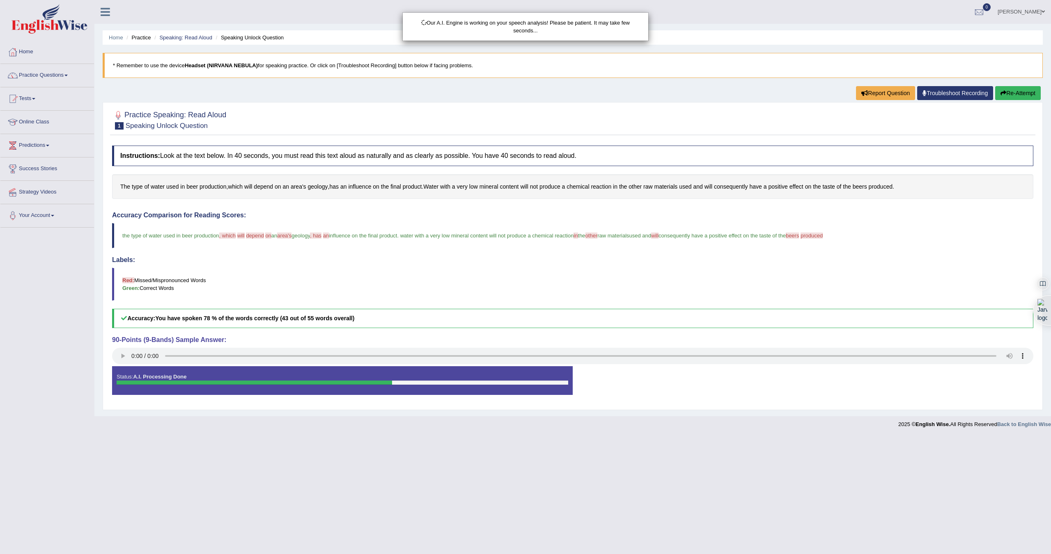
click at [120, 233] on div "Our A.I. Engine is working on your speech analysis! Please be patient. It may t…" at bounding box center [525, 277] width 1051 height 554
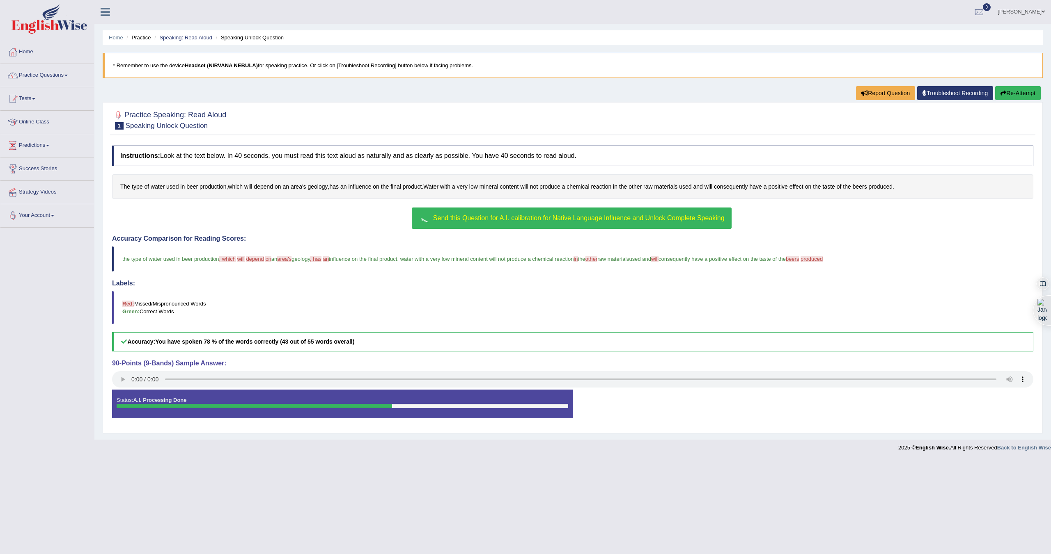
click at [508, 220] on span "Send this Question for A.I. calibration for Native Language Influence and Unloc…" at bounding box center [578, 218] width 291 height 7
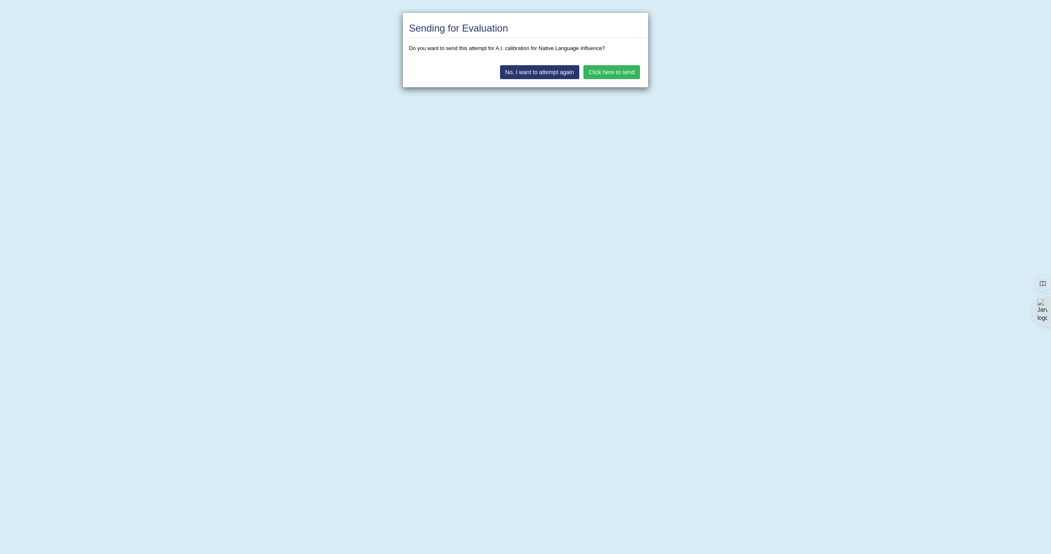
click at [540, 73] on button "No, I want to attempt again" at bounding box center [539, 72] width 79 height 14
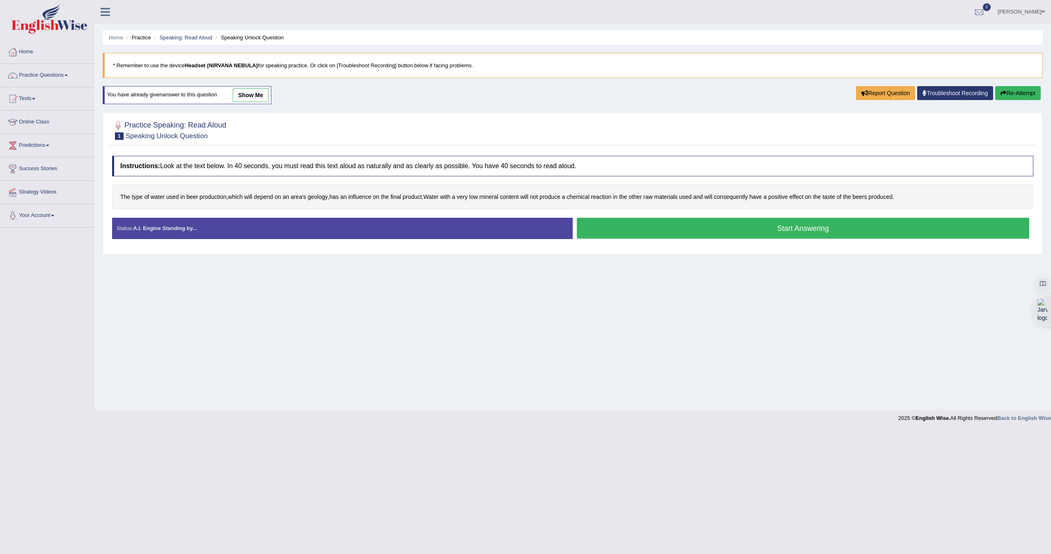
click at [719, 226] on button "Start Answering" at bounding box center [803, 228] width 452 height 21
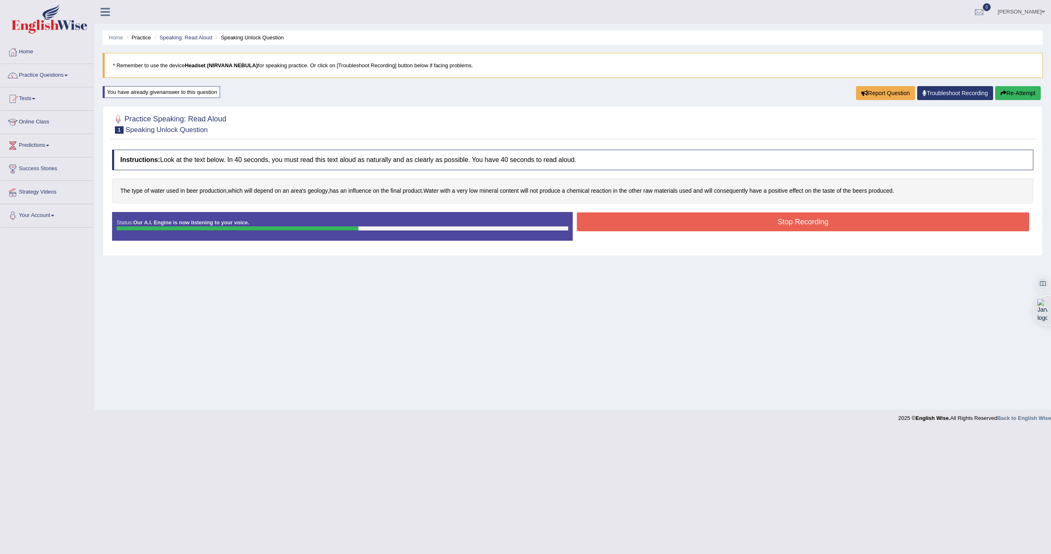
click at [718, 227] on button "Stop Recording" at bounding box center [803, 222] width 452 height 19
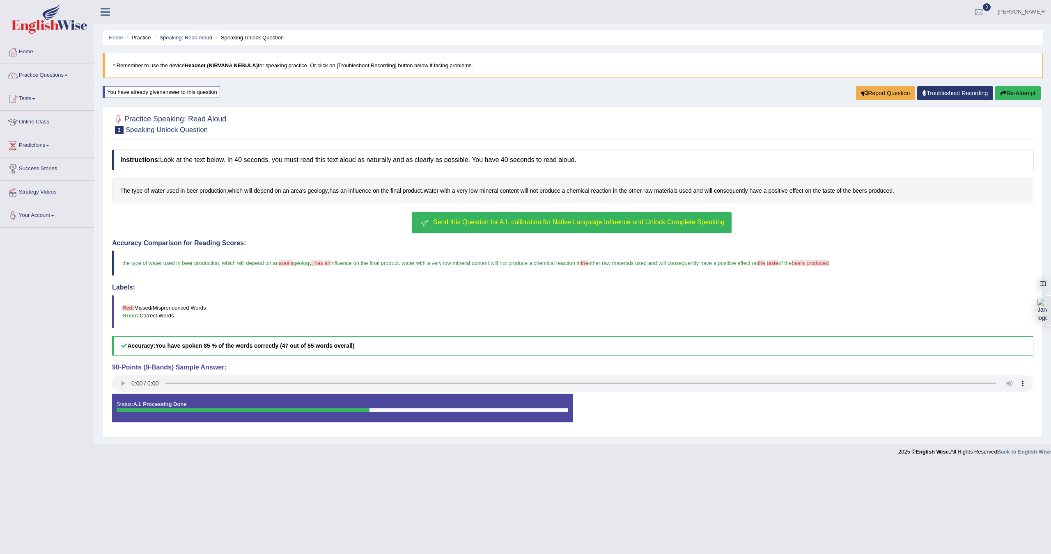
click at [576, 222] on span "Send this Question for A.I. calibration for Native Language Influence and Unloc…" at bounding box center [578, 222] width 291 height 7
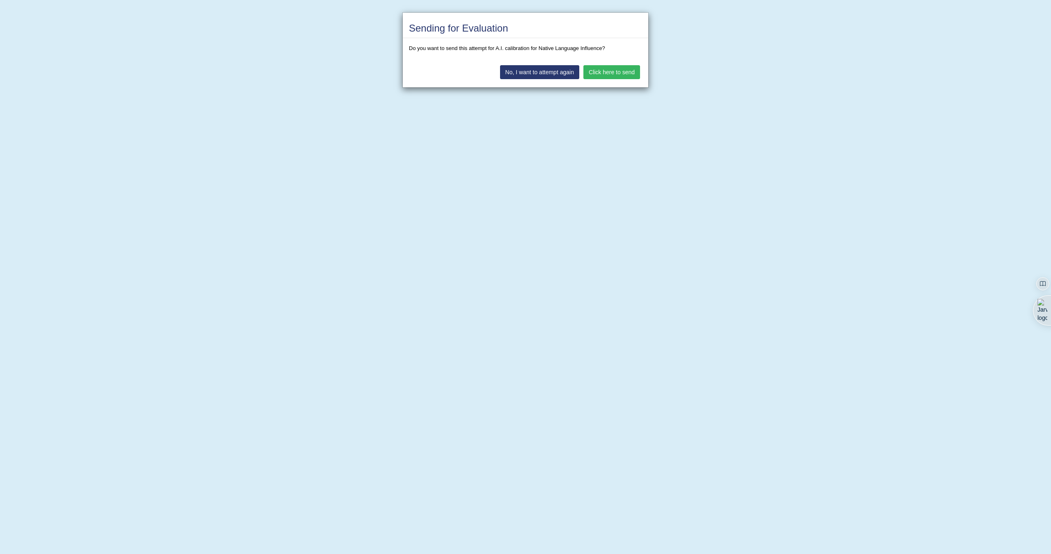
click at [606, 70] on button "Click here to send" at bounding box center [611, 72] width 57 height 14
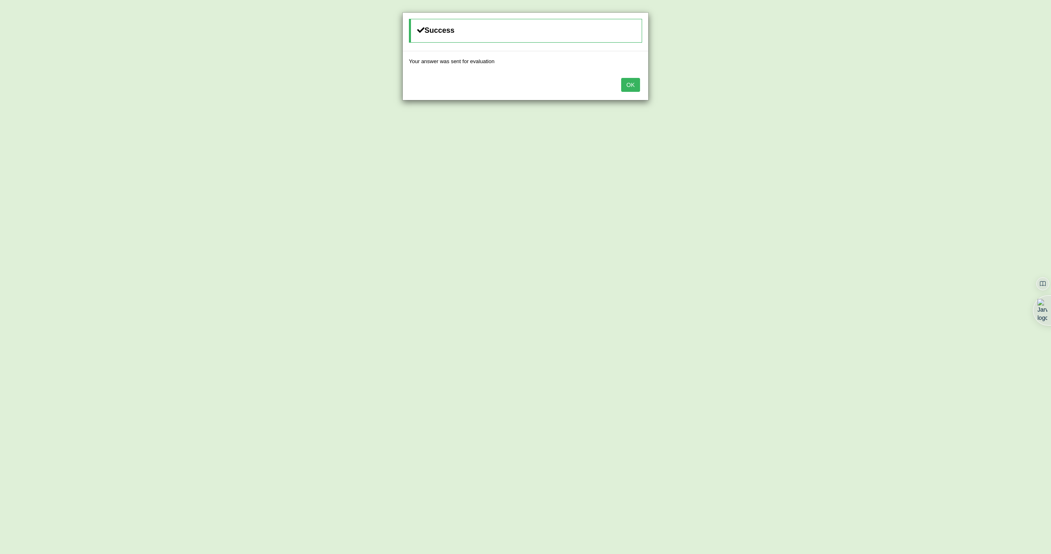
click at [630, 89] on button "OK" at bounding box center [630, 85] width 19 height 14
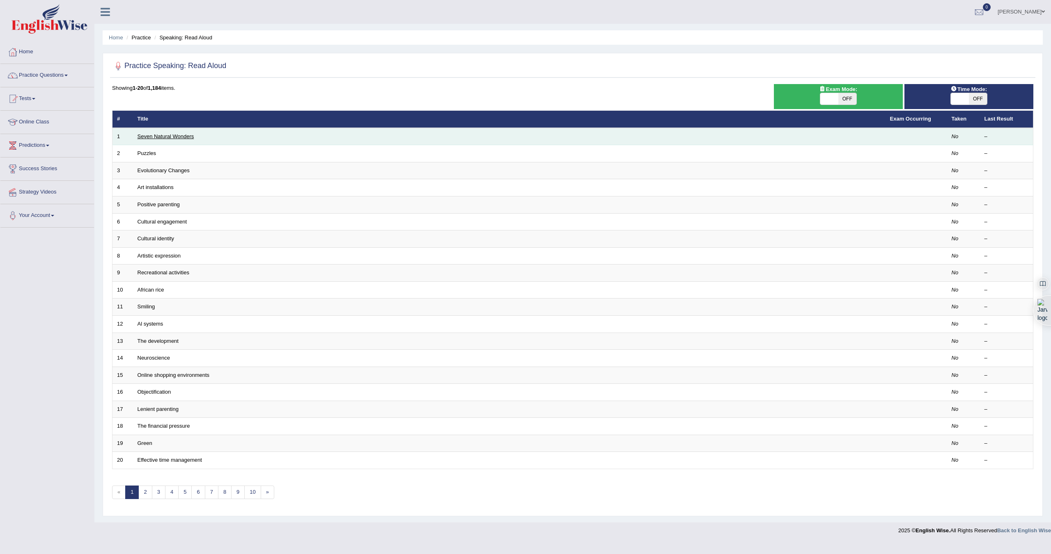
click at [179, 138] on link "Seven Natural Wonders" at bounding box center [165, 136] width 57 height 6
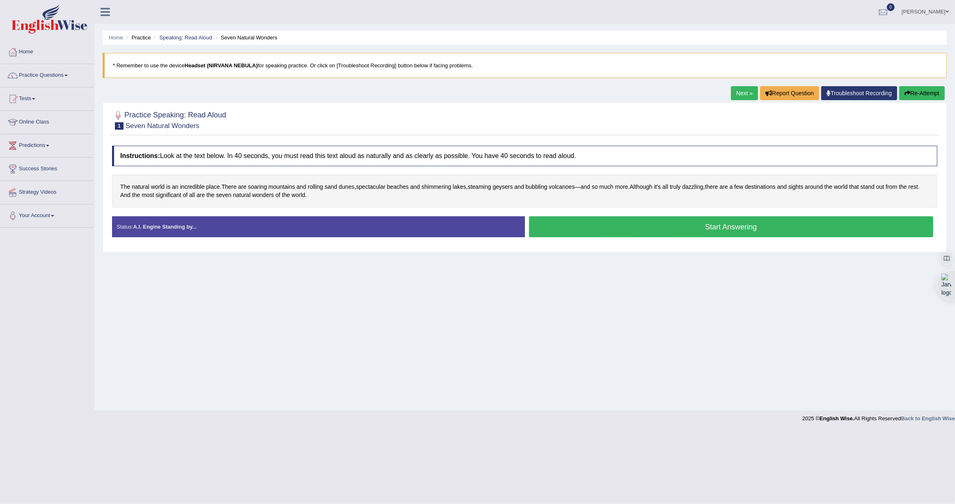
click at [628, 227] on button "Start Answering" at bounding box center [731, 226] width 405 height 21
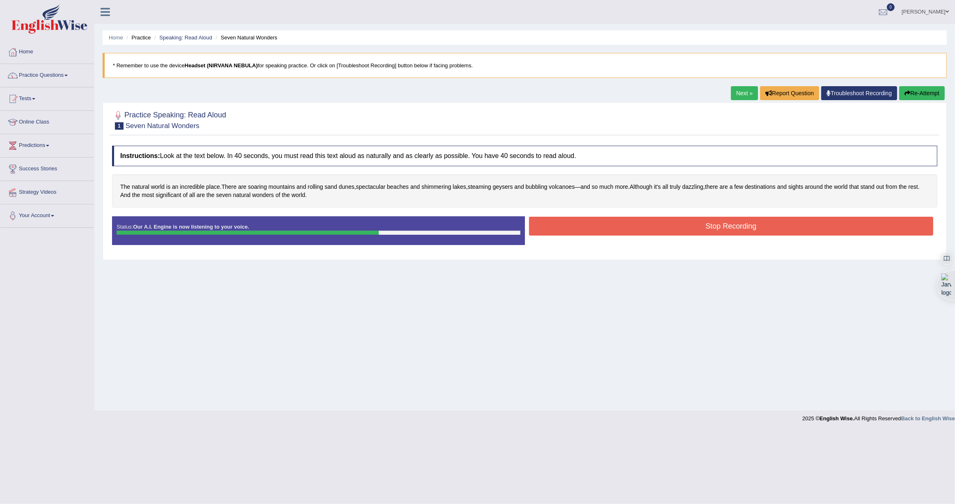
click at [628, 227] on button "Stop Recording" at bounding box center [731, 226] width 405 height 19
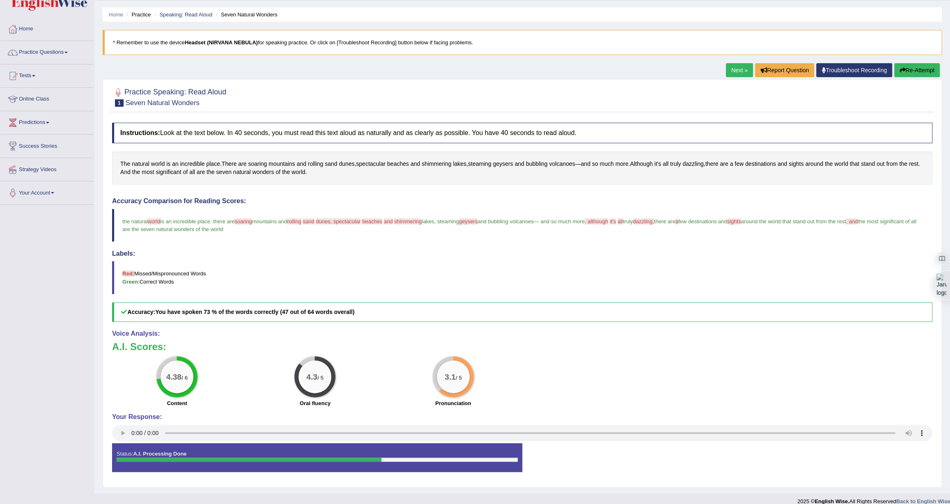
scroll to position [33, 0]
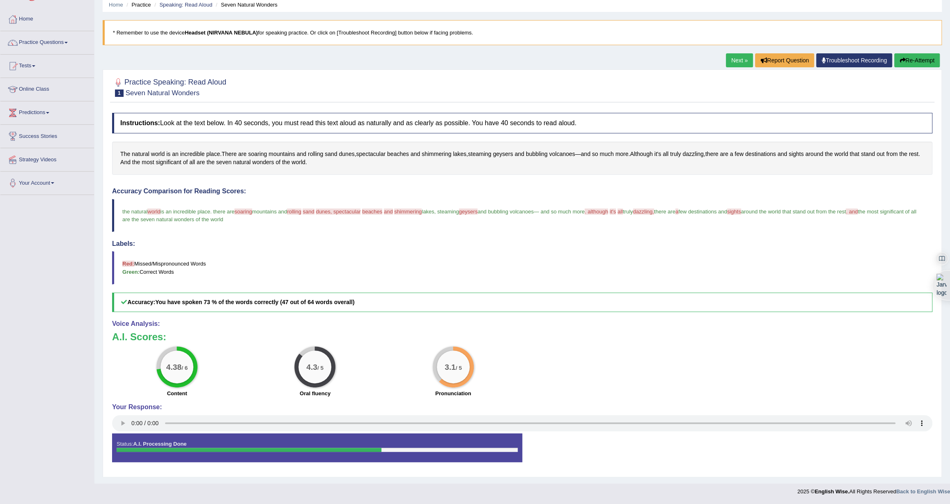
click at [734, 61] on link "Next »" at bounding box center [739, 60] width 27 height 14
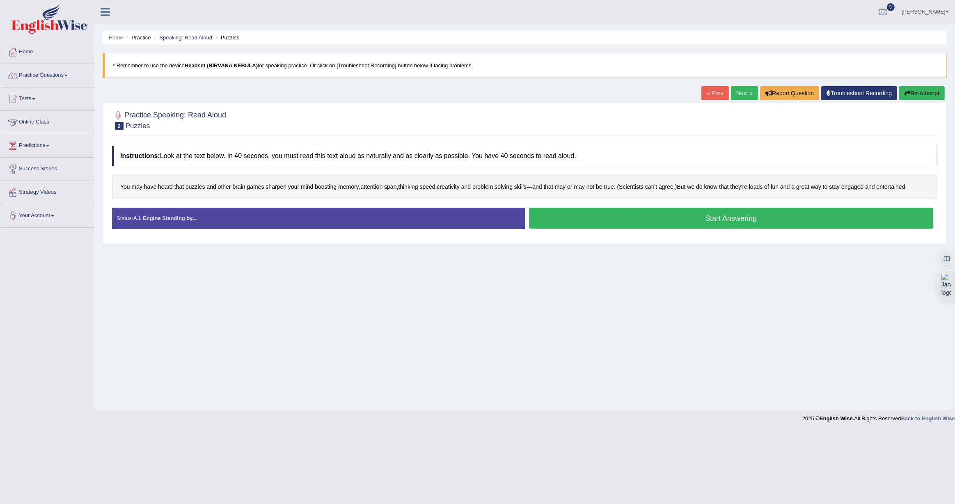
click at [639, 216] on button "Start Answering" at bounding box center [731, 218] width 405 height 21
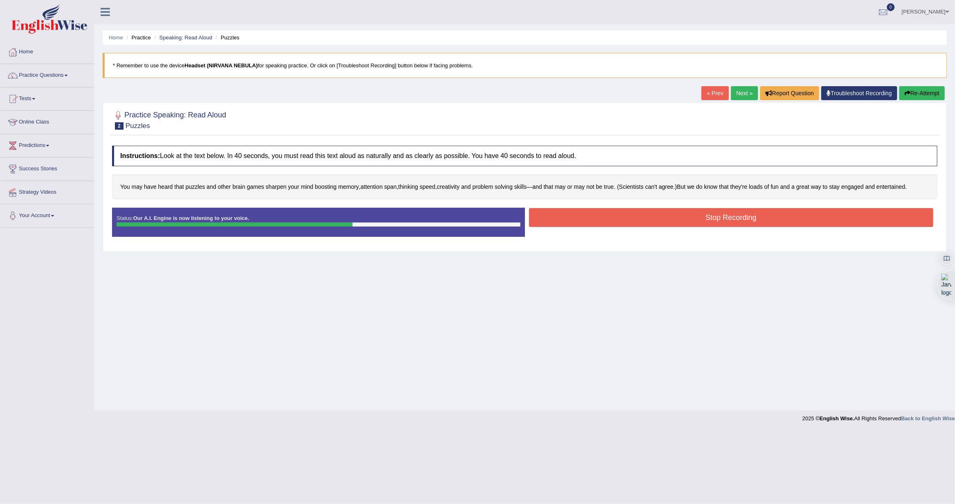
drag, startPoint x: 639, startPoint y: 216, endPoint x: 643, endPoint y: 239, distance: 23.4
click at [643, 239] on div "Status: Our A.I. Engine is now listening to your voice. Start Answering Stop Re…" at bounding box center [524, 226] width 825 height 37
click at [649, 226] on button "Stop Recording" at bounding box center [731, 217] width 405 height 19
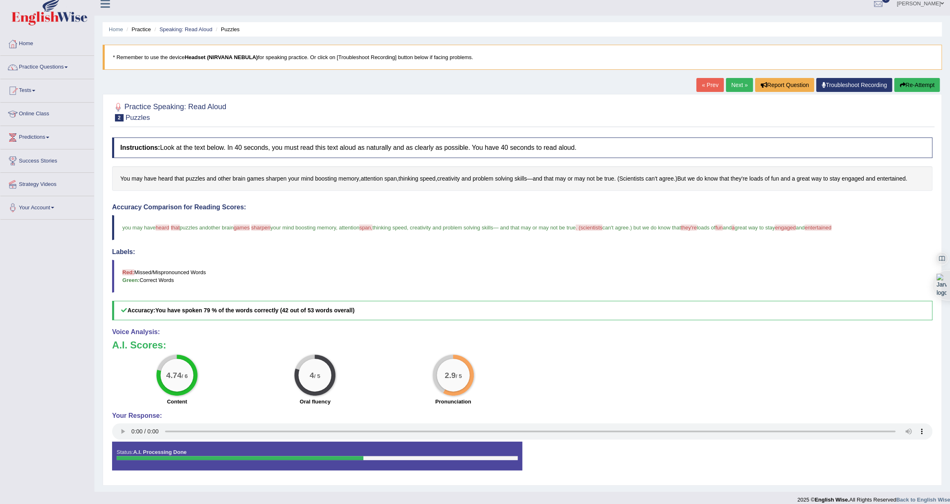
scroll to position [16, 0]
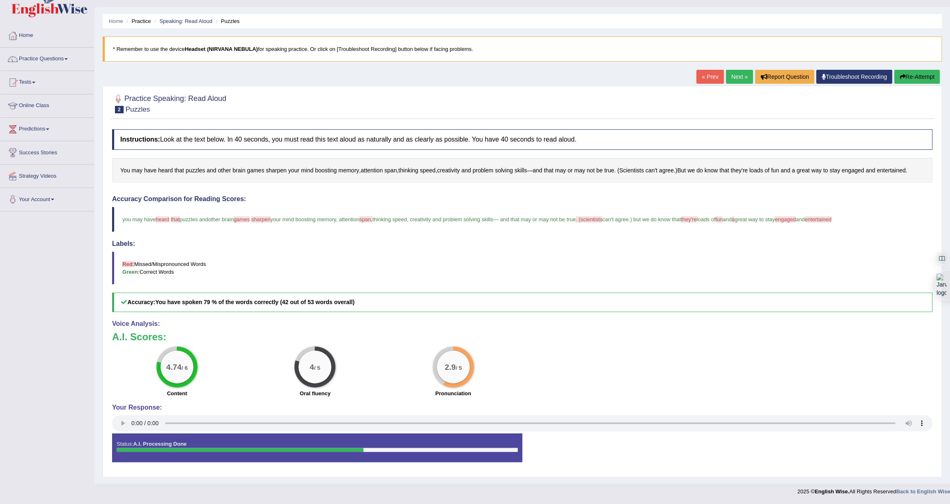
drag, startPoint x: 727, startPoint y: 74, endPoint x: 712, endPoint y: 76, distance: 15.3
click at [727, 74] on link "Next »" at bounding box center [739, 77] width 27 height 14
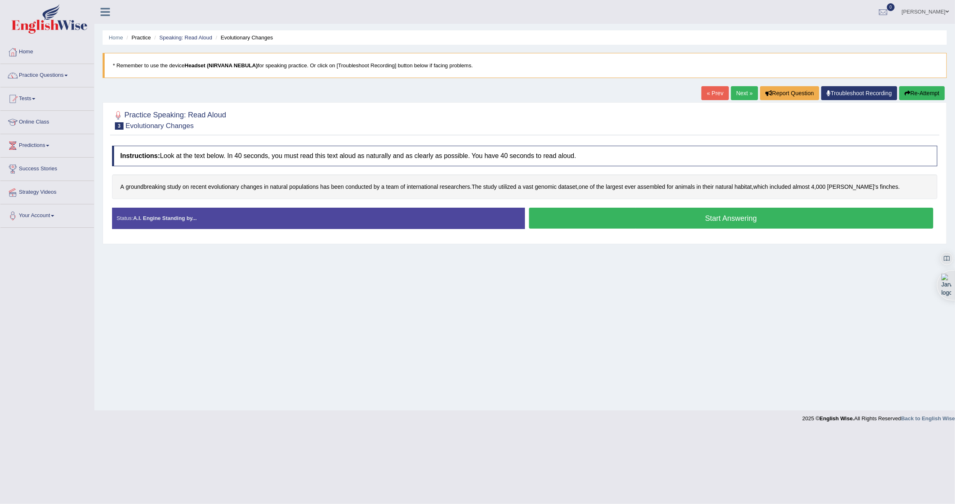
click at [651, 219] on button "Start Answering" at bounding box center [731, 218] width 405 height 21
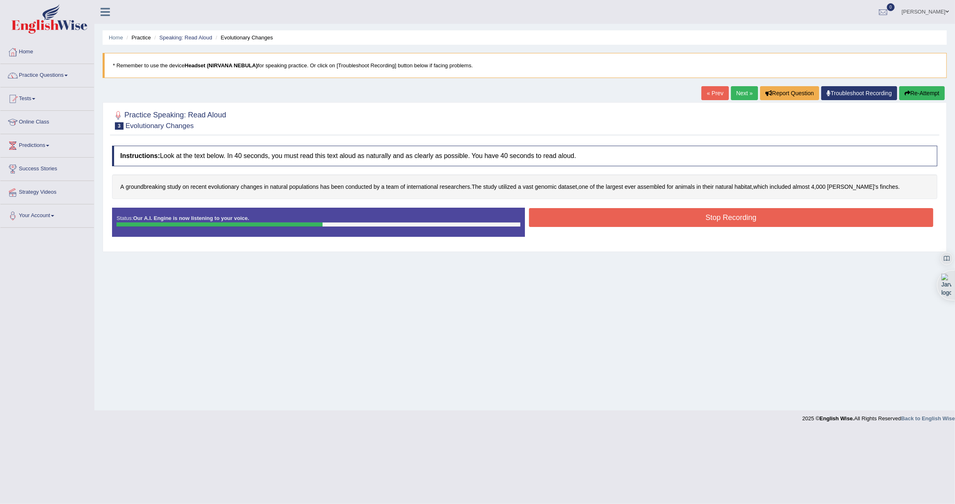
click at [651, 219] on button "Stop Recording" at bounding box center [731, 217] width 405 height 19
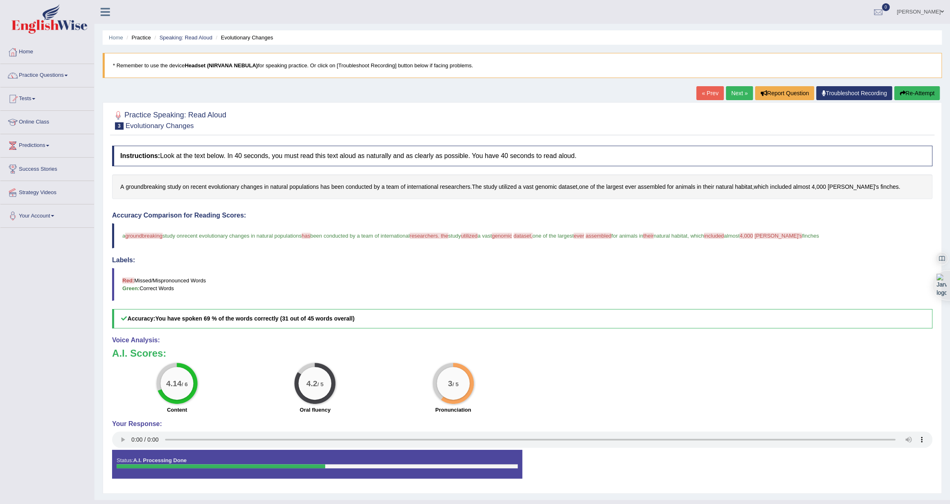
click at [432, 235] on span "researchers. the" at bounding box center [429, 236] width 39 height 6
click at [23, 76] on link "Practice Questions" at bounding box center [47, 74] width 94 height 21
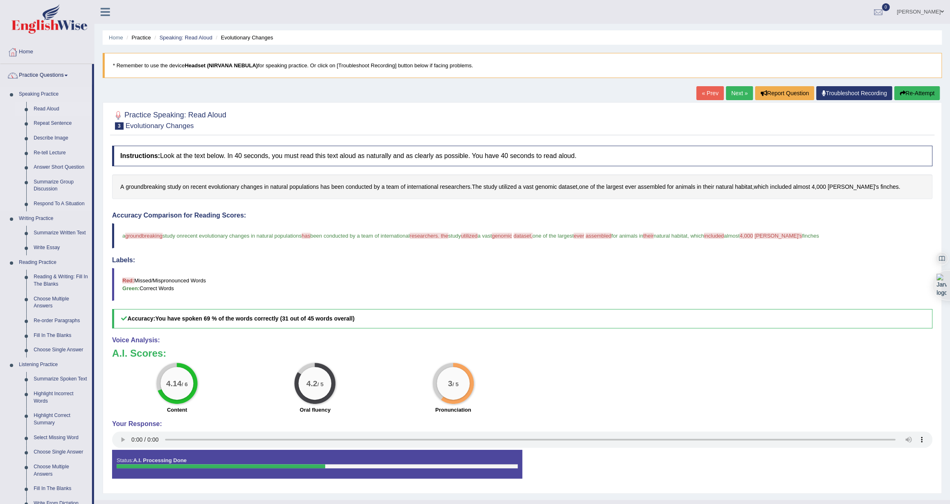
click at [40, 112] on link "Read Aloud" at bounding box center [61, 109] width 62 height 15
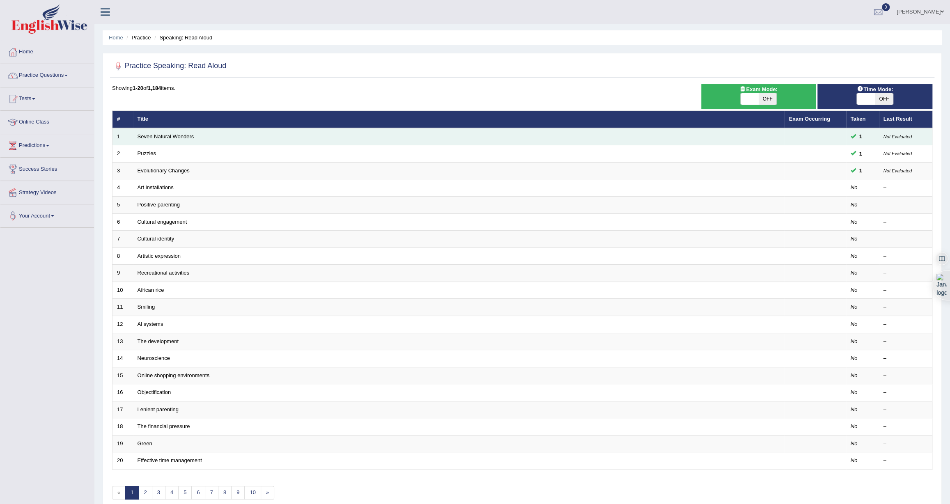
click at [892, 135] on small "Not Evaluated" at bounding box center [897, 136] width 28 height 5
click at [893, 137] on small "Not Evaluated" at bounding box center [897, 136] width 28 height 5
click at [891, 135] on small "Not Evaluated" at bounding box center [897, 136] width 28 height 5
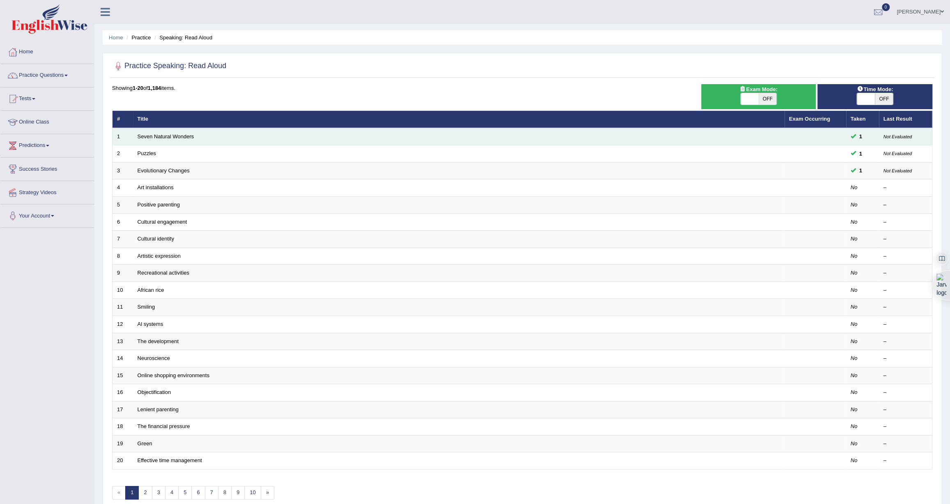
click at [857, 134] on span "1" at bounding box center [860, 136] width 9 height 9
click at [895, 136] on small "Not Evaluated" at bounding box center [897, 136] width 28 height 5
click at [186, 134] on link "Seven Natural Wonders" at bounding box center [165, 136] width 57 height 6
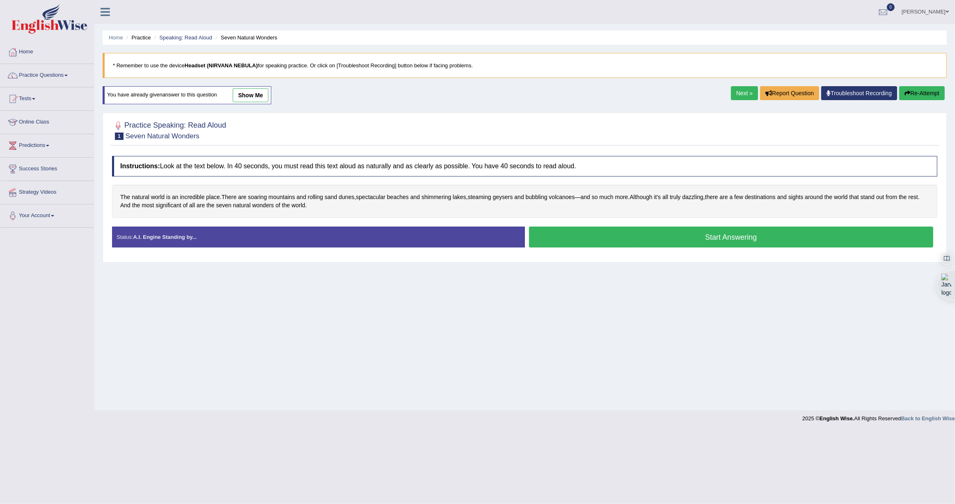
click at [260, 92] on link "show me" at bounding box center [251, 95] width 36 height 14
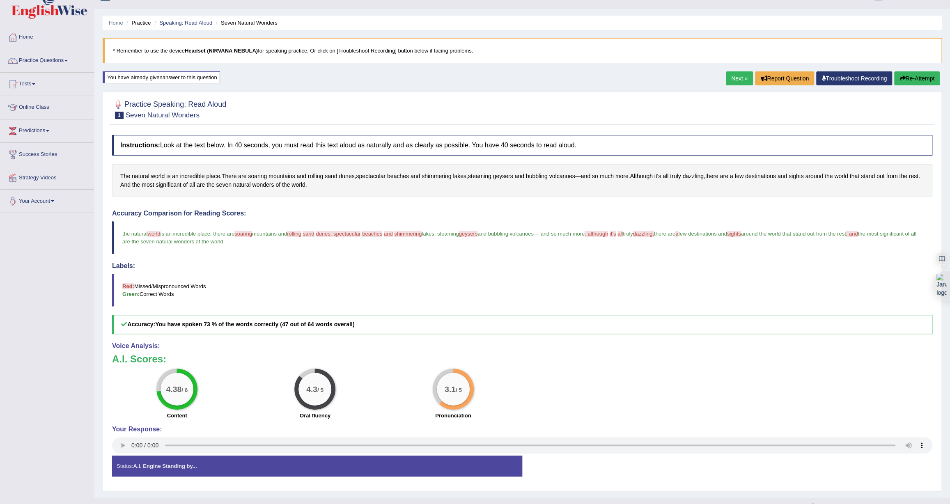
scroll to position [29, 0]
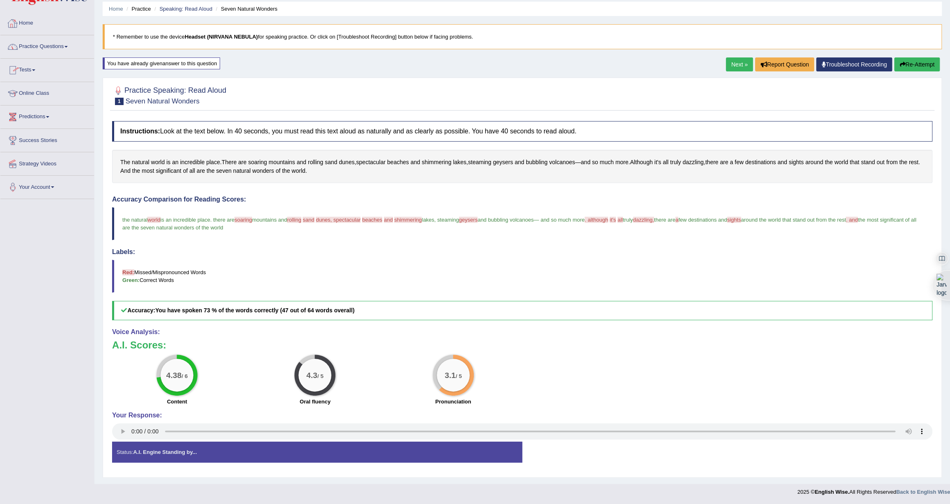
click at [31, 28] on link "Home" at bounding box center [47, 22] width 94 height 21
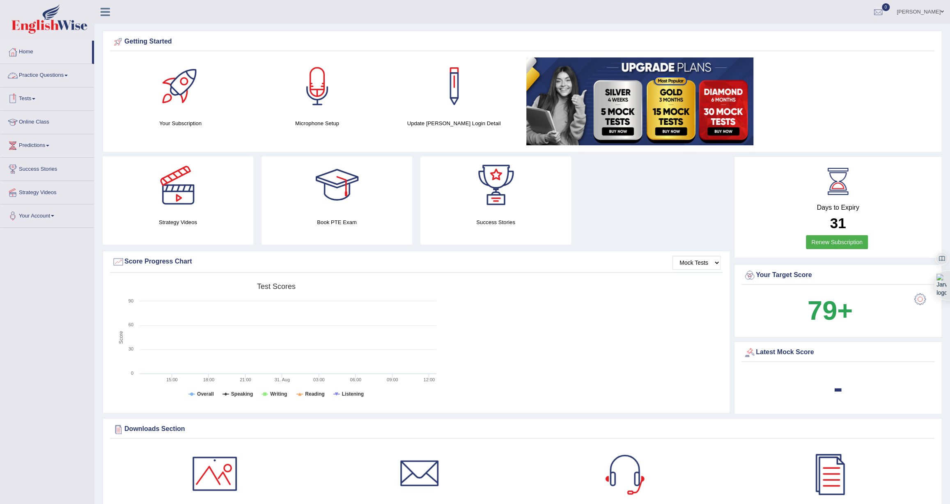
click at [38, 76] on link "Practice Questions" at bounding box center [47, 74] width 94 height 21
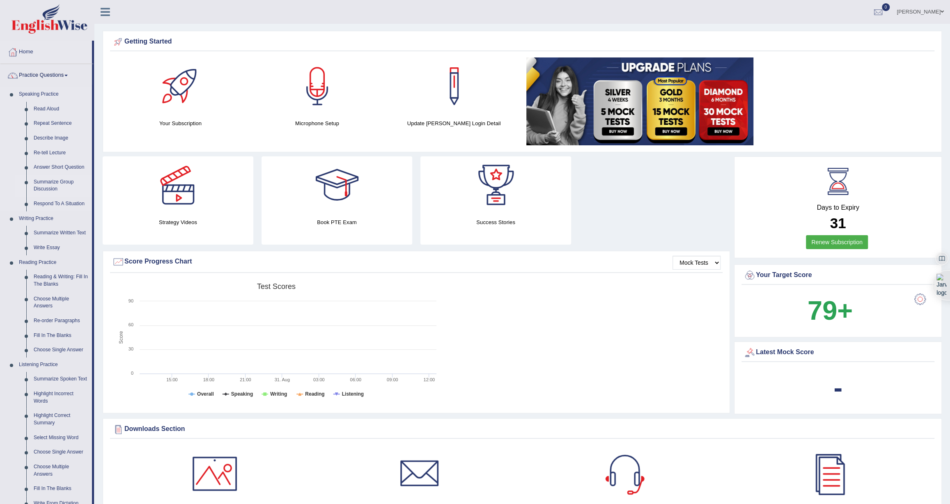
click at [46, 181] on link "Summarize Group Discussion" at bounding box center [61, 186] width 62 height 22
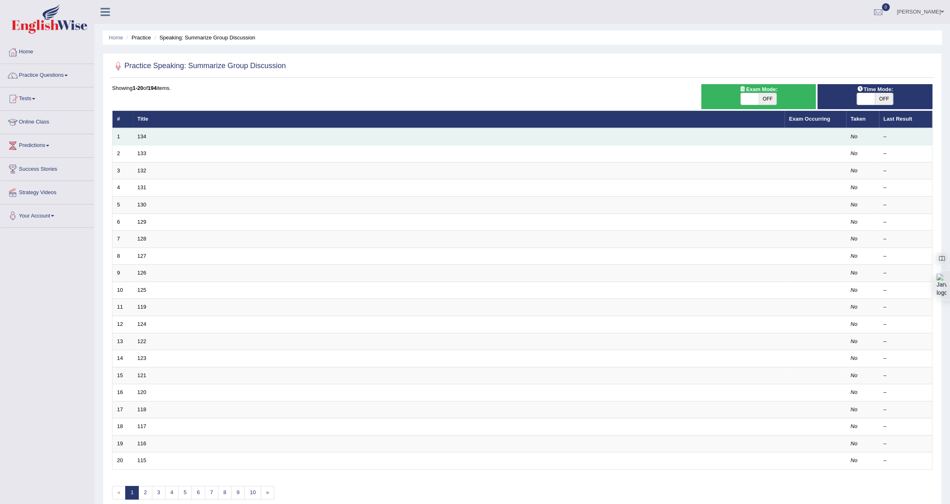
click at [135, 135] on td "134" at bounding box center [458, 136] width 651 height 17
click at [139, 136] on link "134" at bounding box center [141, 136] width 9 height 6
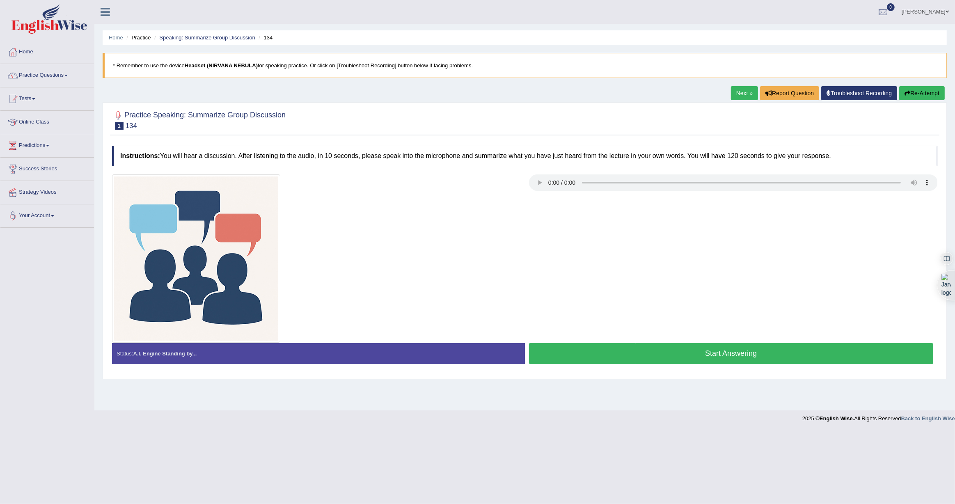
drag, startPoint x: 163, startPoint y: 154, endPoint x: 229, endPoint y: 157, distance: 66.5
click at [229, 157] on h4 "Instructions: You will hear a discussion. After listening to the audio, in 10 s…" at bounding box center [524, 156] width 825 height 21
click at [29, 53] on link "Home" at bounding box center [47, 51] width 94 height 21
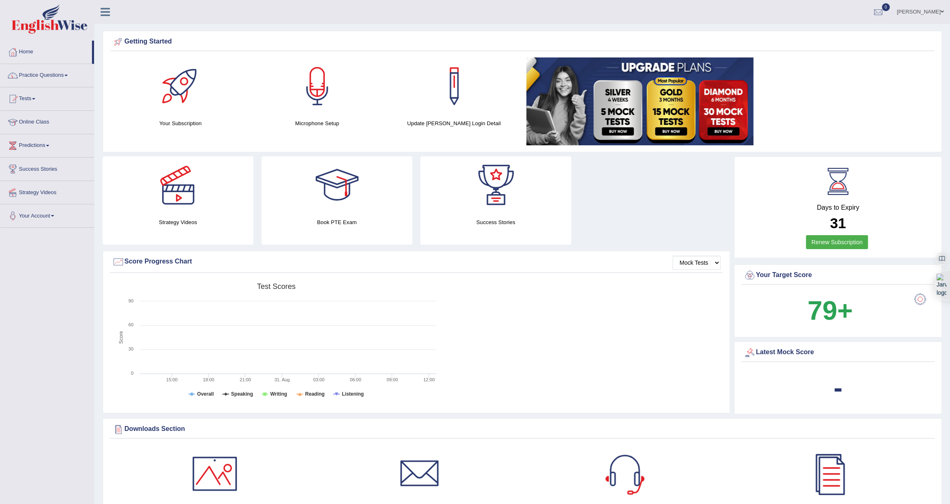
click at [335, 222] on h4 "Book PTE Exam" at bounding box center [336, 222] width 151 height 9
click at [339, 192] on div at bounding box center [336, 184] width 57 height 57
